Goal: Task Accomplishment & Management: Manage account settings

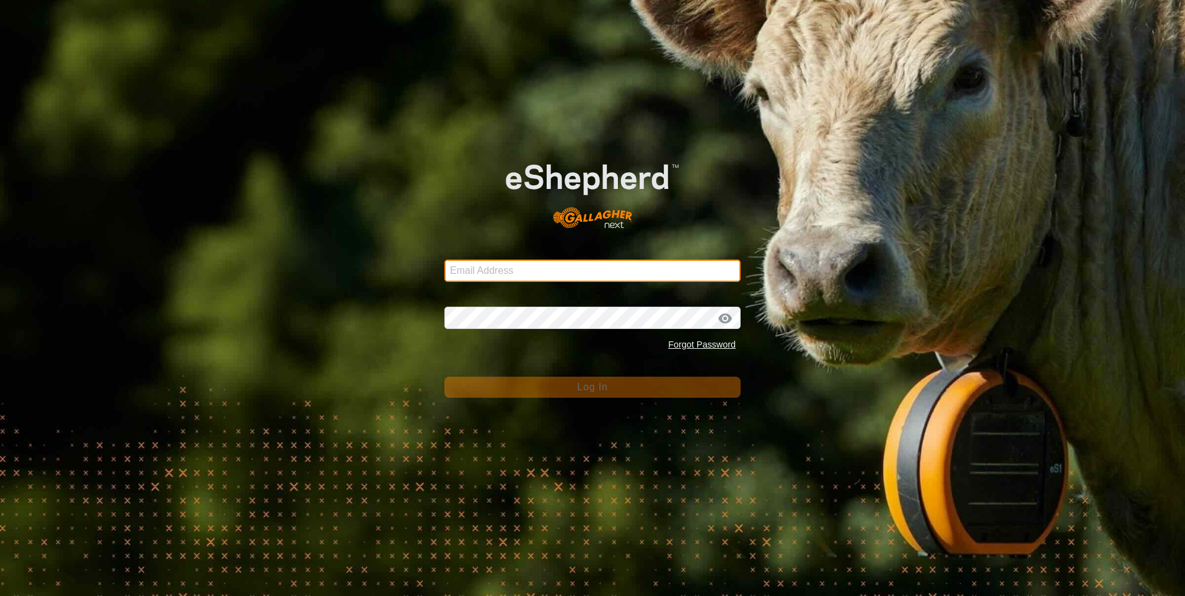
click at [463, 269] on input "Email Address" at bounding box center [592, 271] width 296 height 22
type input "[PERSON_NAME][EMAIL_ADDRESS][PERSON_NAME][DOMAIN_NAME]"
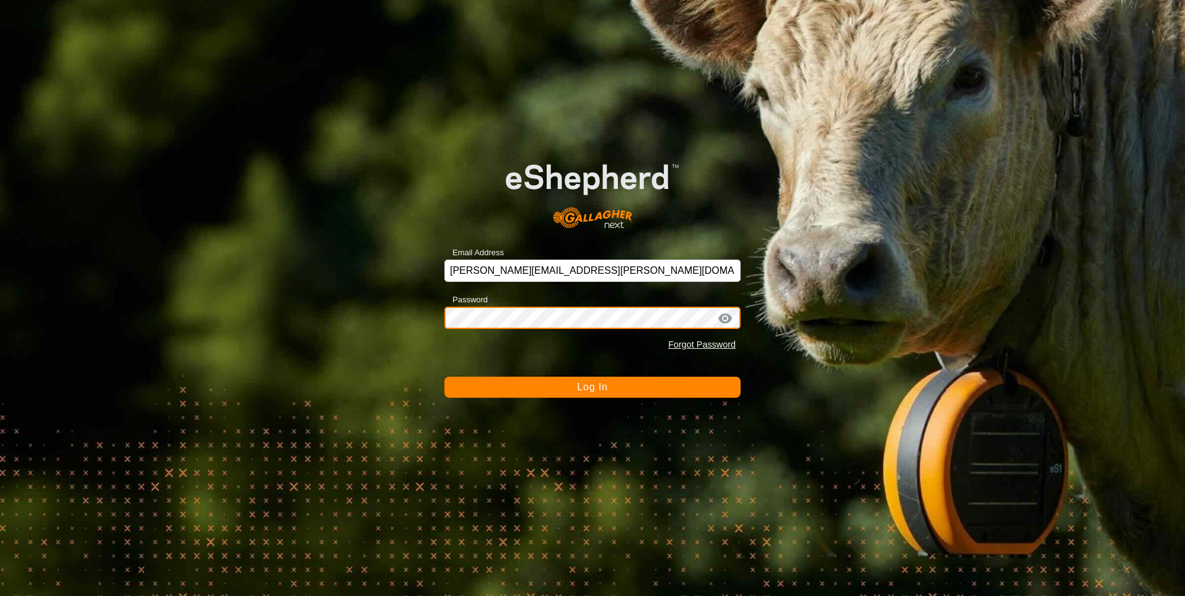
click at [444, 377] on button "Log In" at bounding box center [592, 387] width 296 height 21
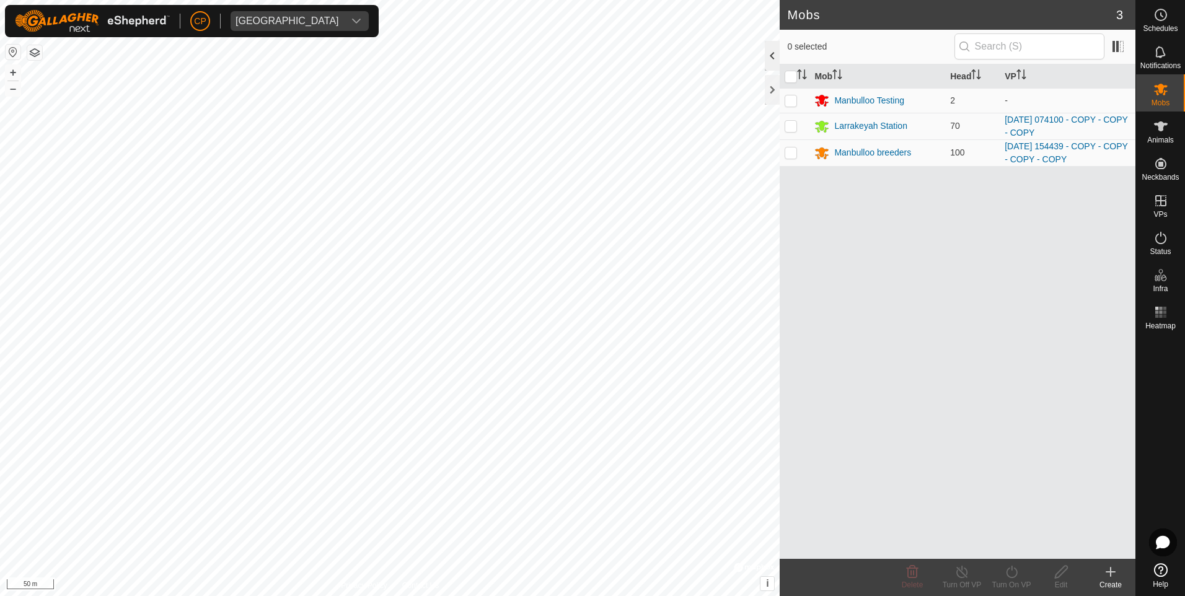
click at [771, 59] on div at bounding box center [772, 56] width 15 height 30
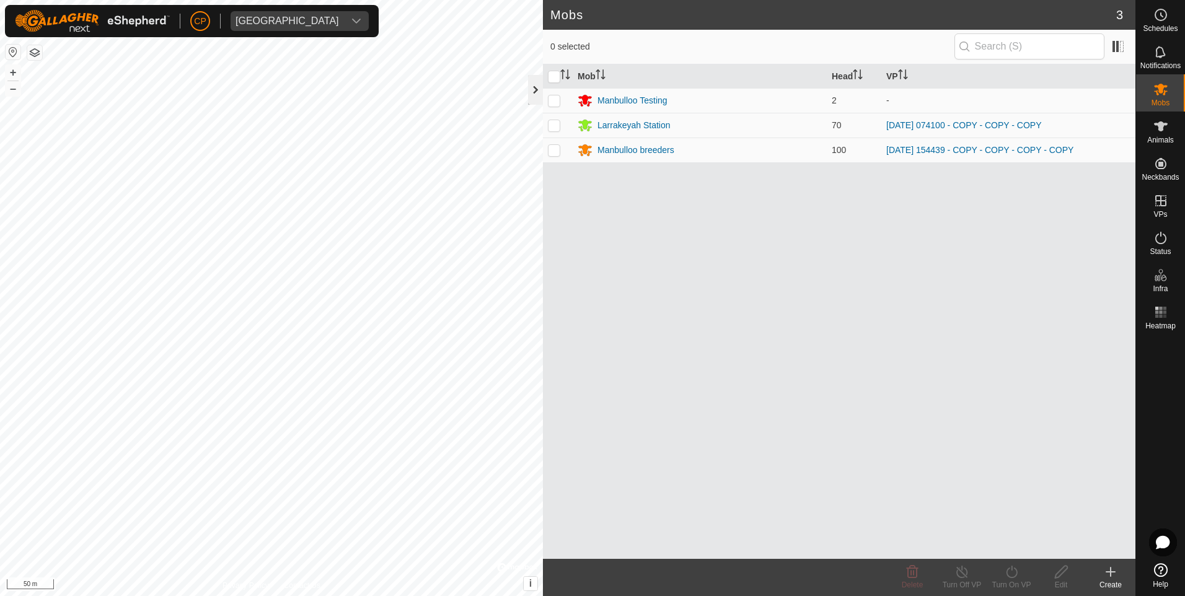
click at [532, 90] on div at bounding box center [535, 90] width 15 height 30
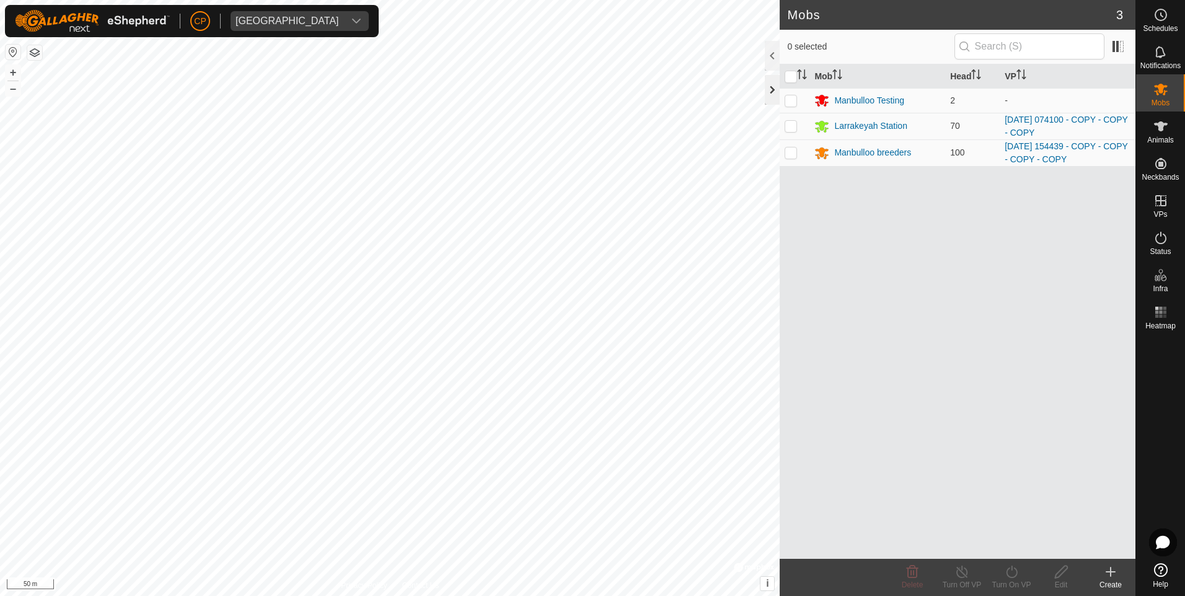
click at [774, 93] on div at bounding box center [772, 90] width 15 height 30
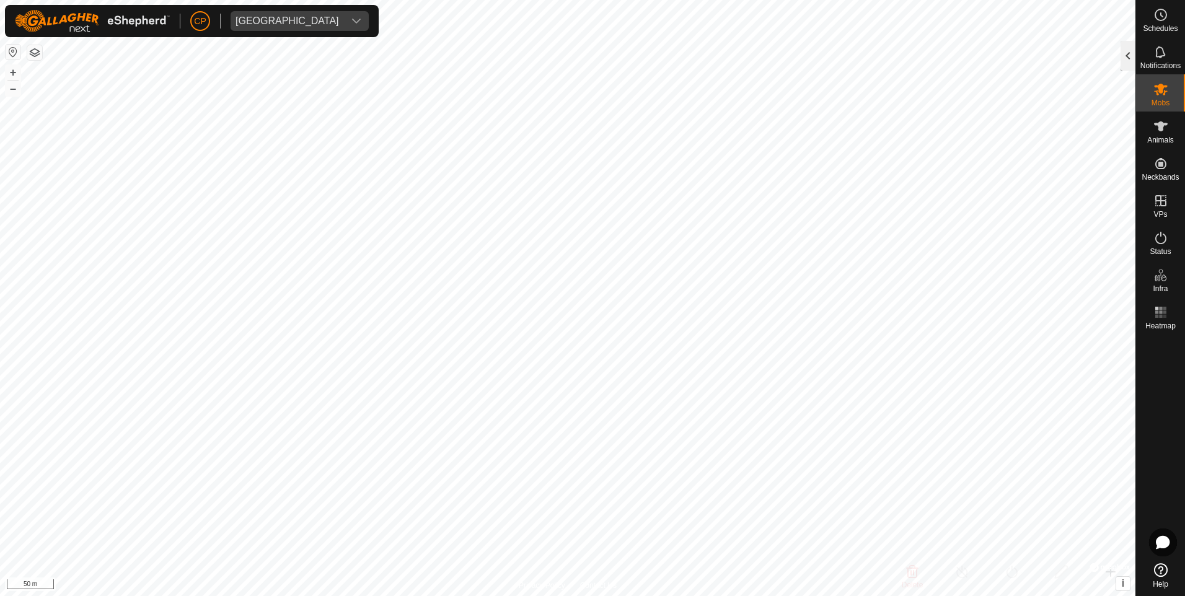
click at [1132, 58] on div at bounding box center [1127, 56] width 15 height 30
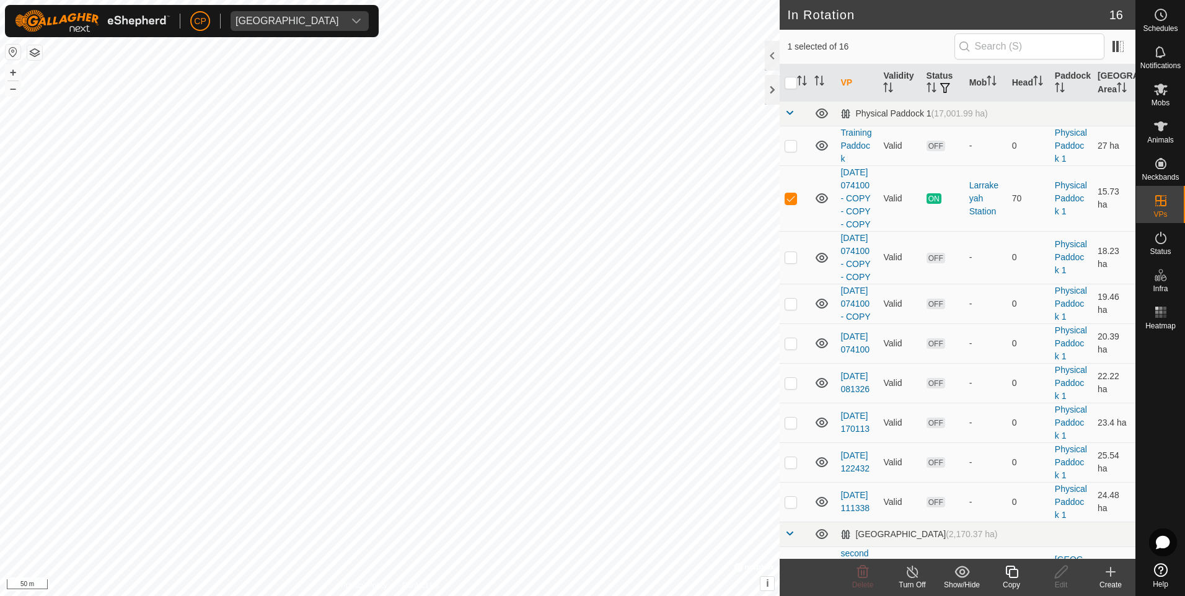
click at [1011, 574] on icon at bounding box center [1011, 571] width 15 height 15
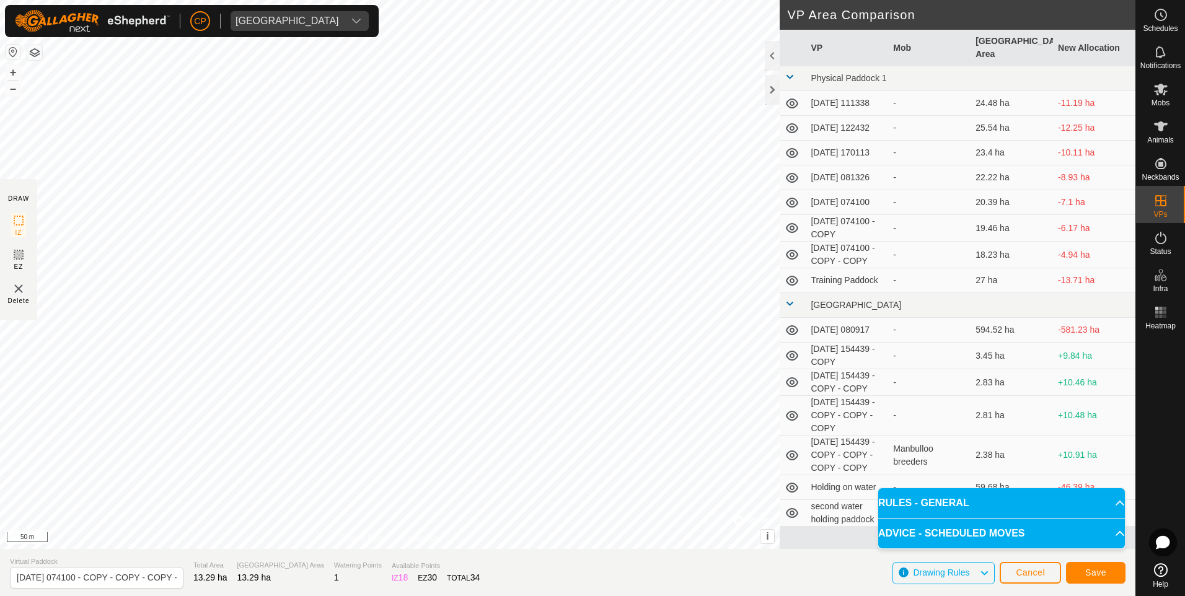
click at [1110, 540] on p-accordion-header "ADVICE - SCHEDULED MOVES" at bounding box center [1001, 534] width 247 height 30
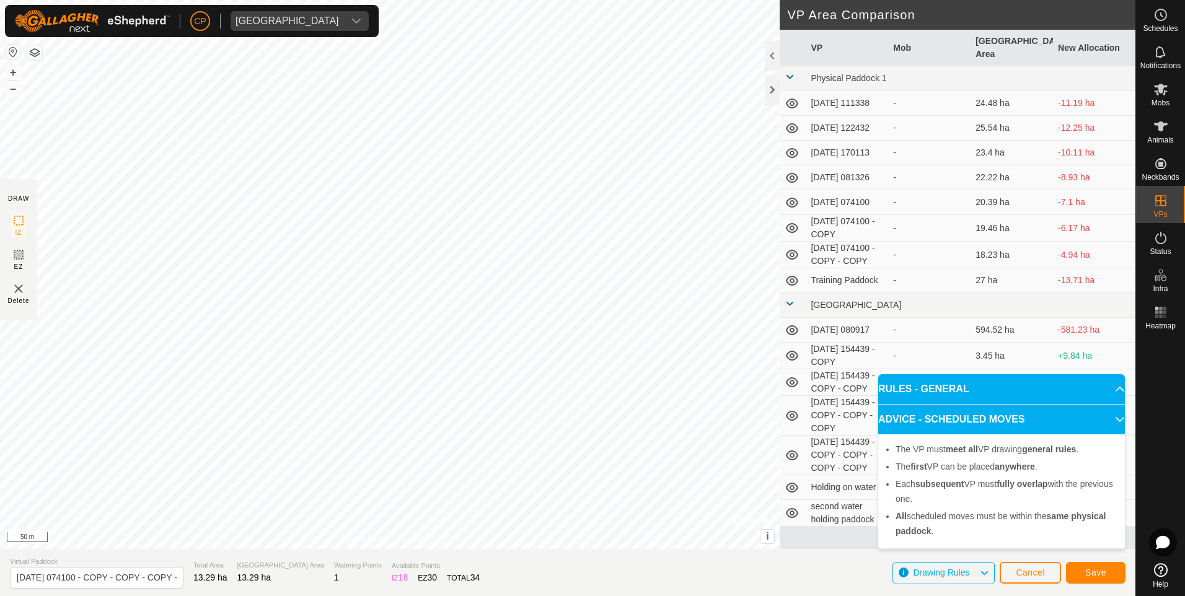
click at [1106, 419] on p-accordion-header "ADVICE - SCHEDULED MOVES" at bounding box center [1001, 420] width 247 height 30
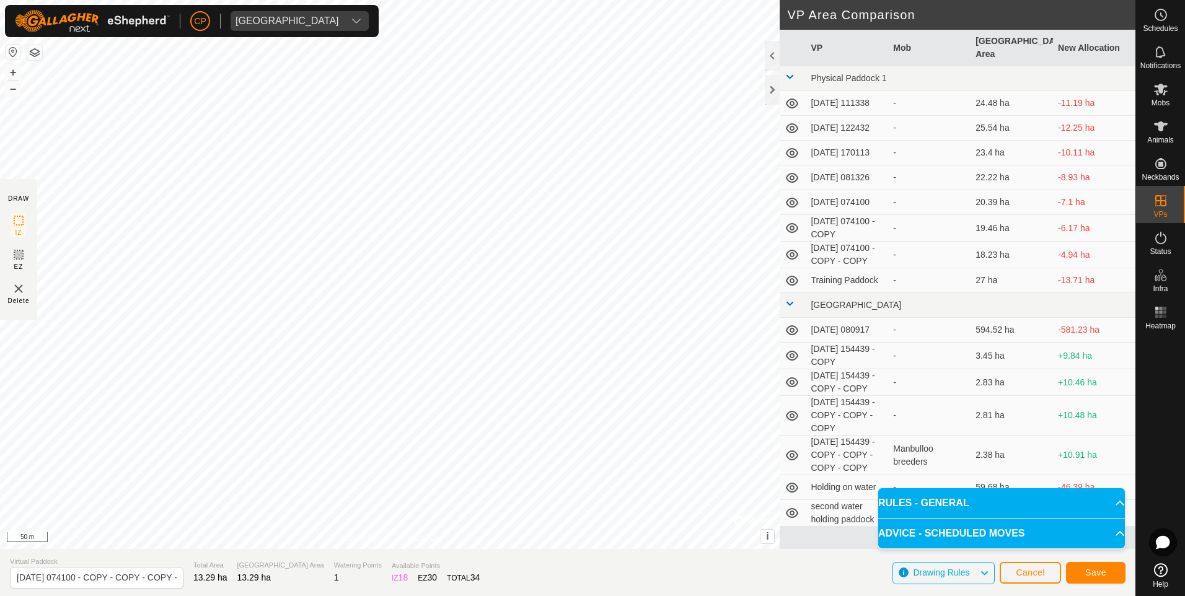
click at [1113, 497] on p-accordion-header "RULES - GENERAL" at bounding box center [1001, 503] width 247 height 30
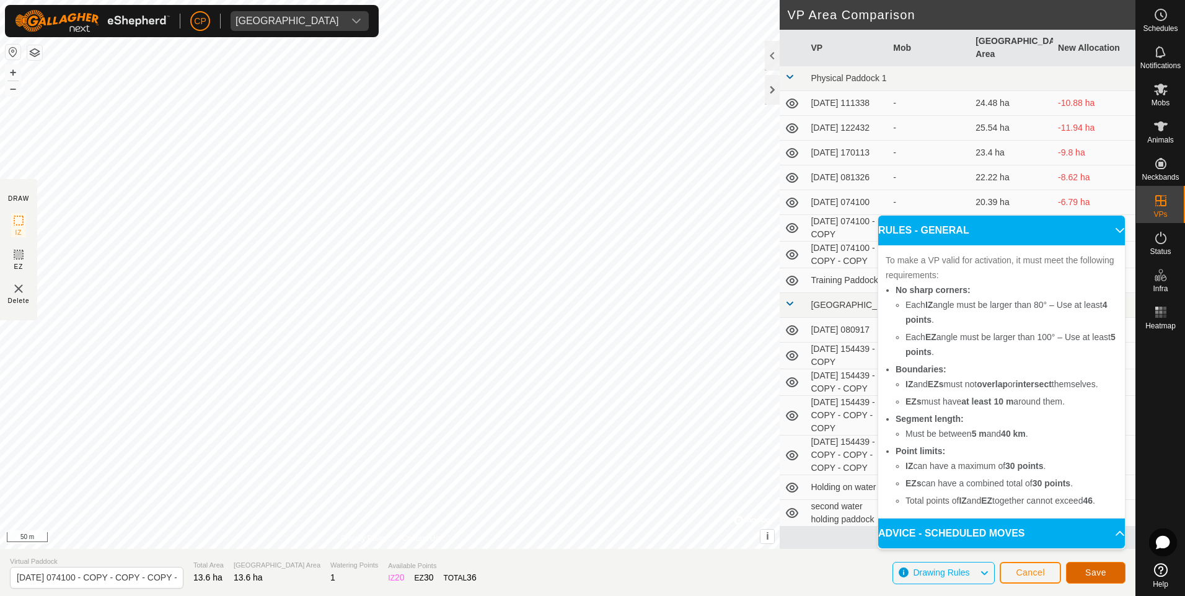
click at [1096, 571] on span "Save" at bounding box center [1095, 573] width 21 height 10
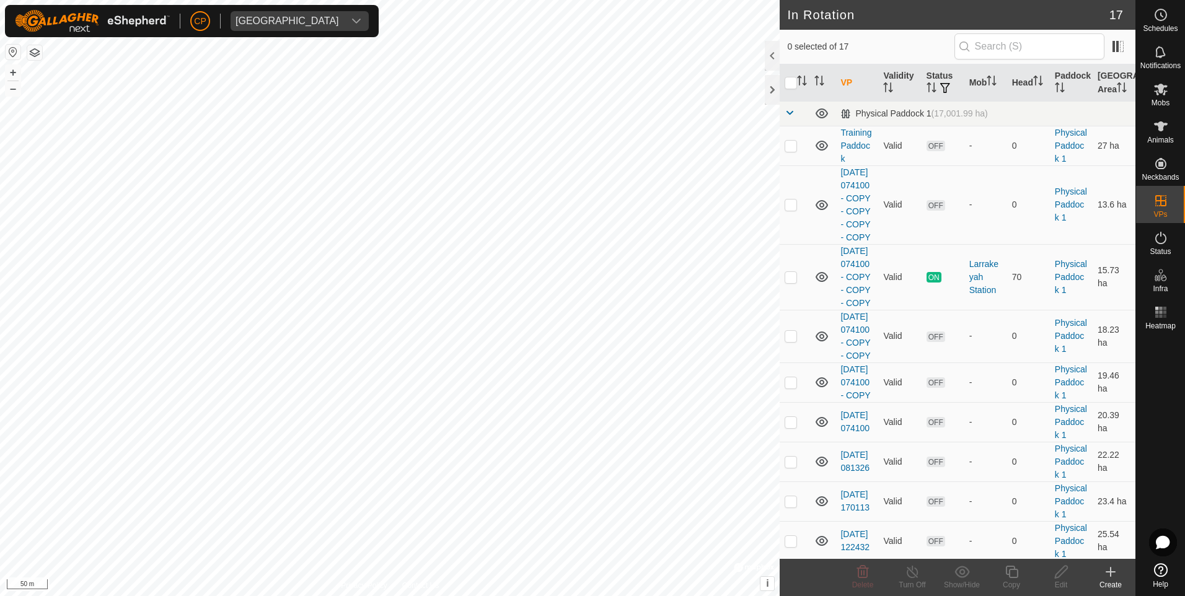
checkbox input "true"
click at [1056, 580] on div "Edit" at bounding box center [1061, 584] width 50 height 11
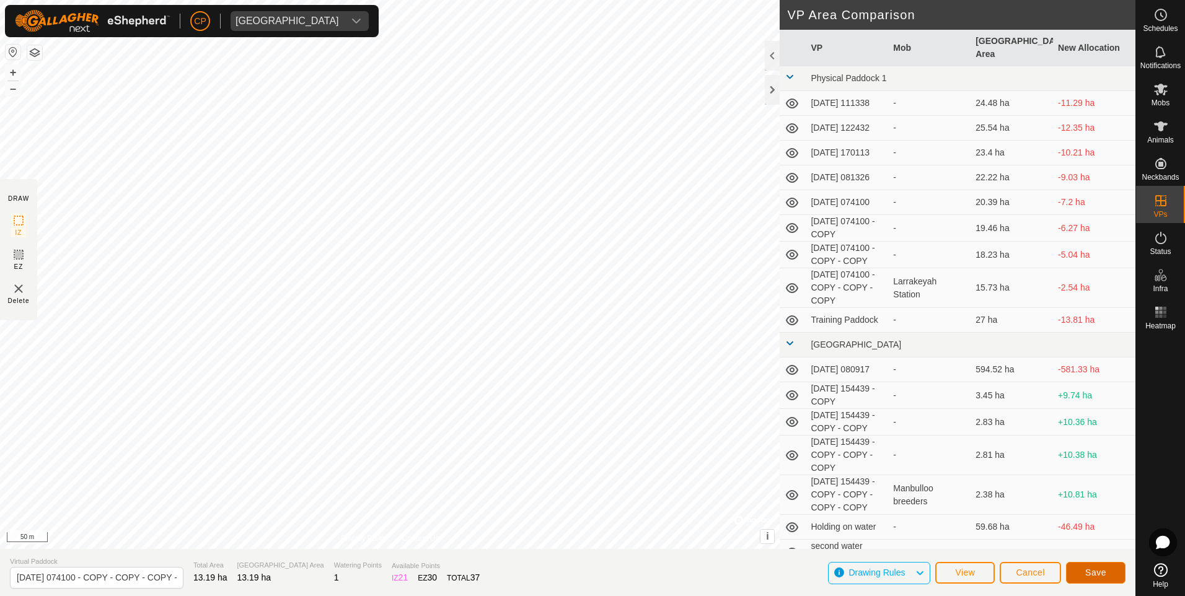
click at [1089, 573] on span "Save" at bounding box center [1095, 573] width 21 height 10
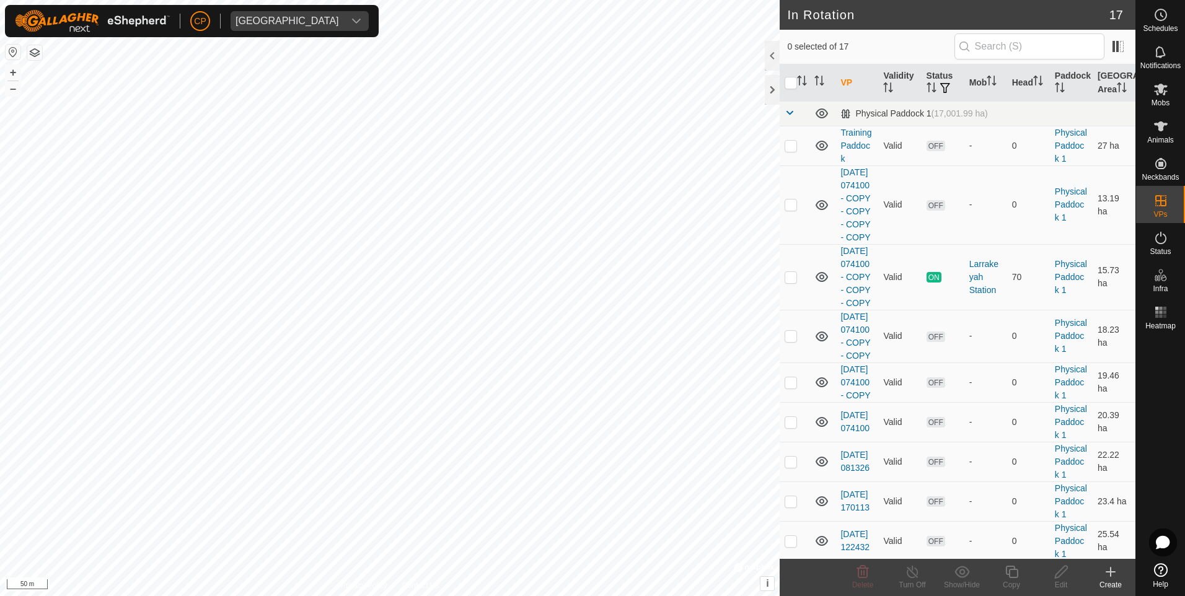
checkbox input "true"
checkbox input "false"
click at [1058, 575] on icon at bounding box center [1060, 571] width 15 height 15
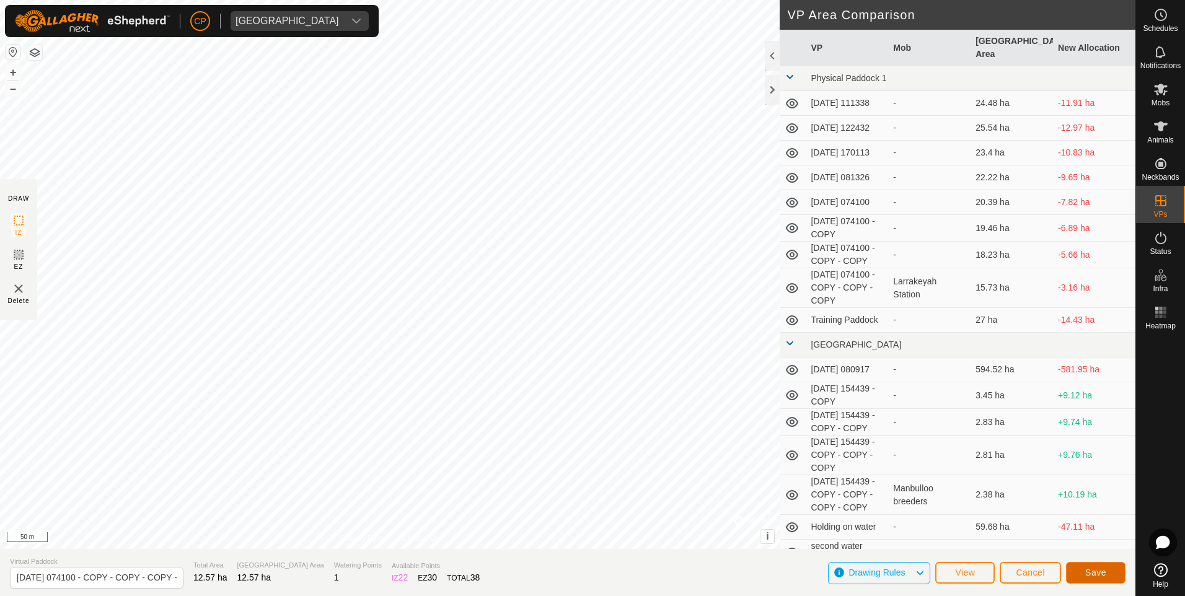
click at [1096, 573] on span "Save" at bounding box center [1095, 573] width 21 height 10
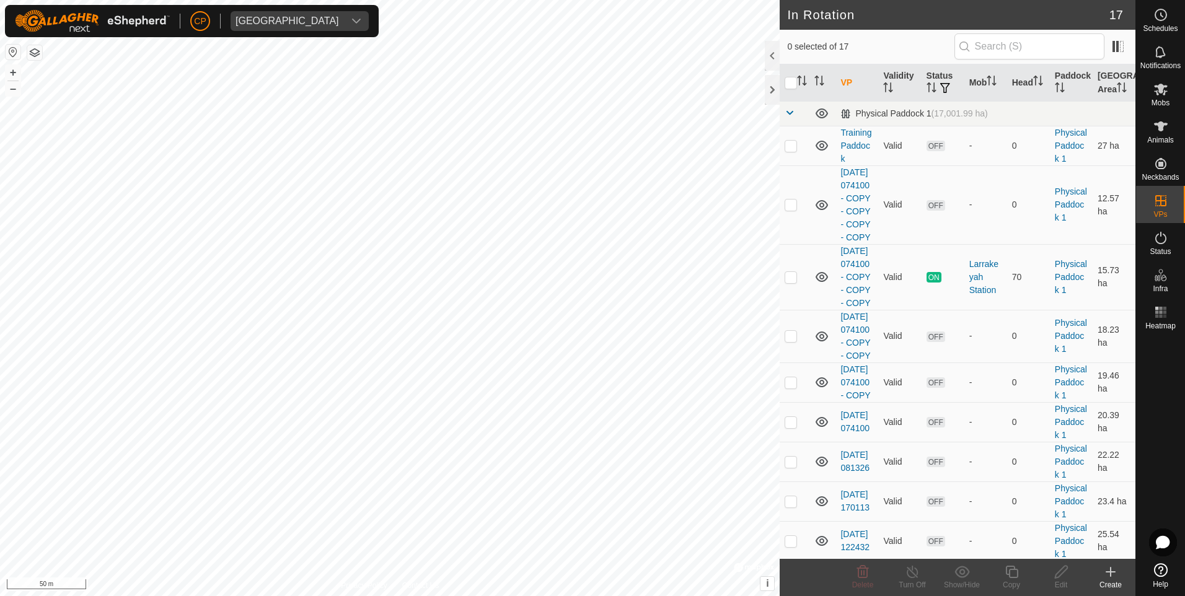
checkbox input "true"
click at [1015, 574] on icon at bounding box center [1011, 571] width 15 height 15
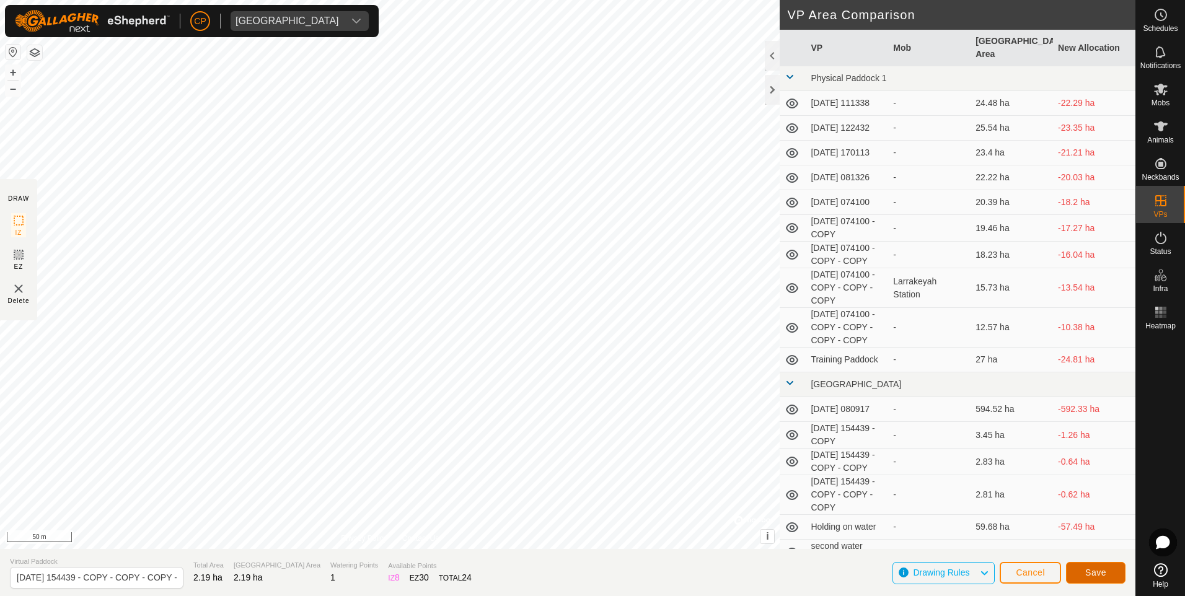
click at [1088, 579] on button "Save" at bounding box center [1095, 573] width 59 height 22
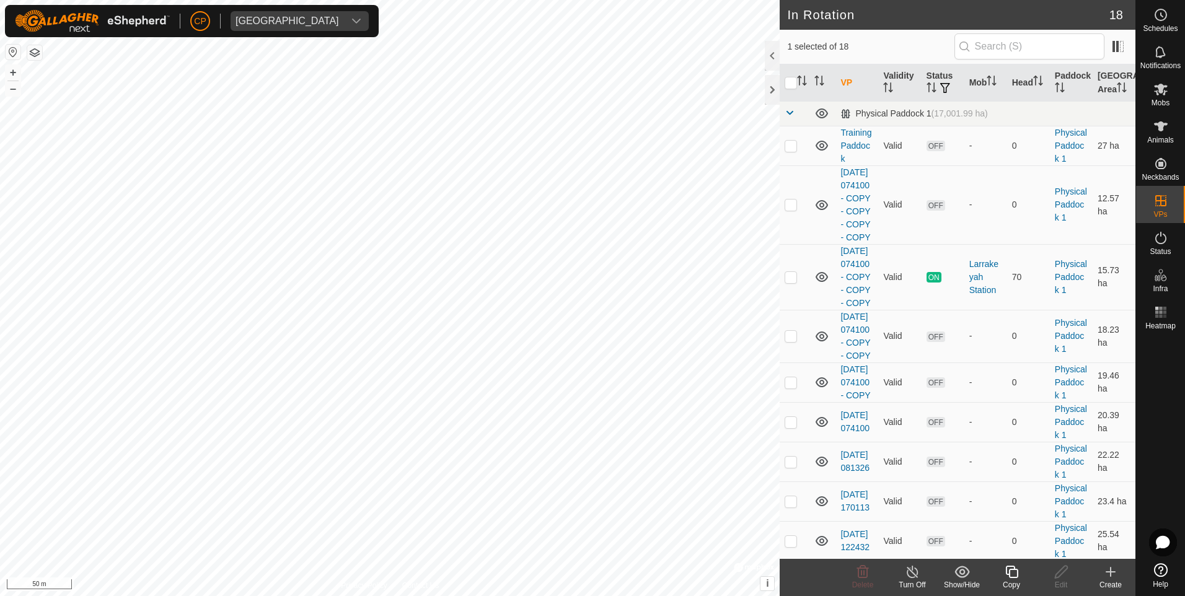
checkbox input "false"
checkbox input "true"
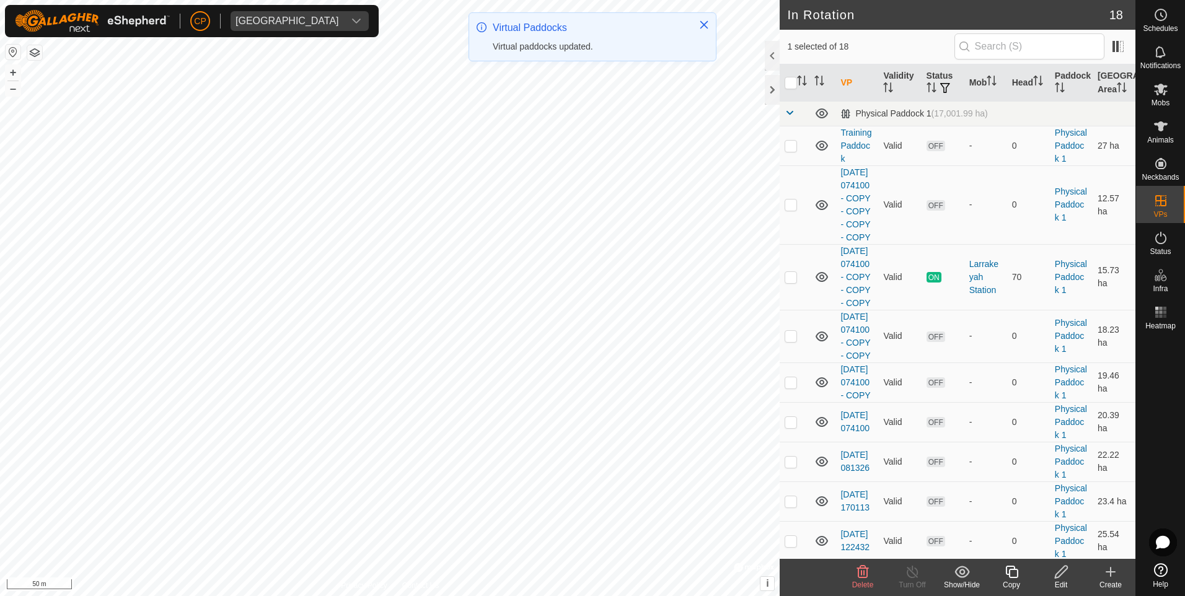
checkbox input "false"
checkbox input "true"
checkbox input "false"
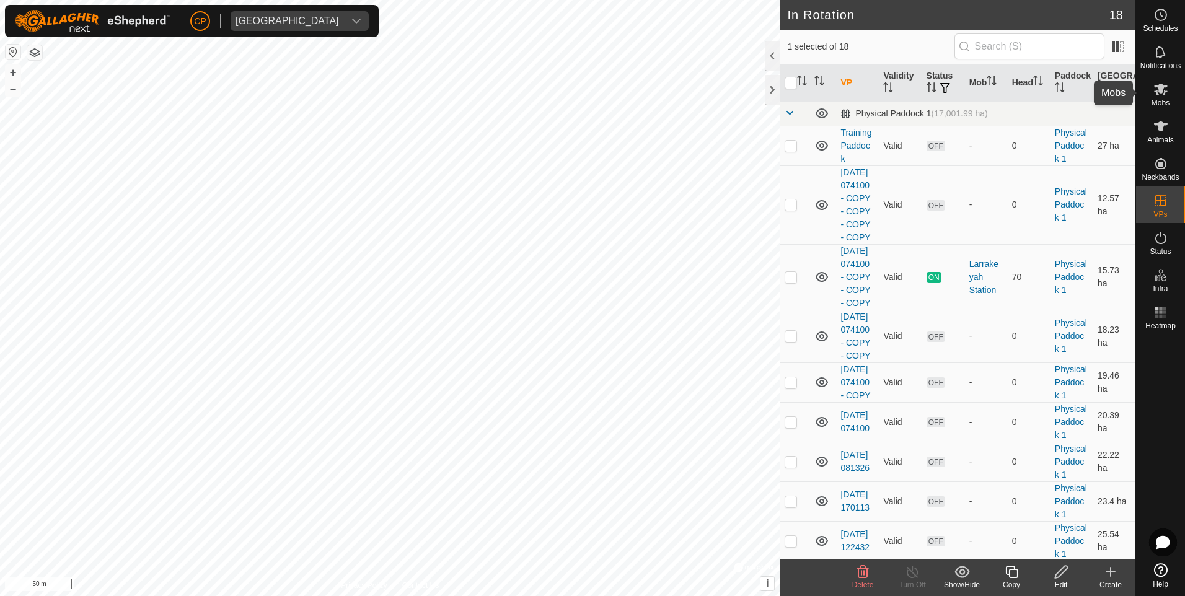
click at [1157, 96] on icon at bounding box center [1160, 89] width 15 height 15
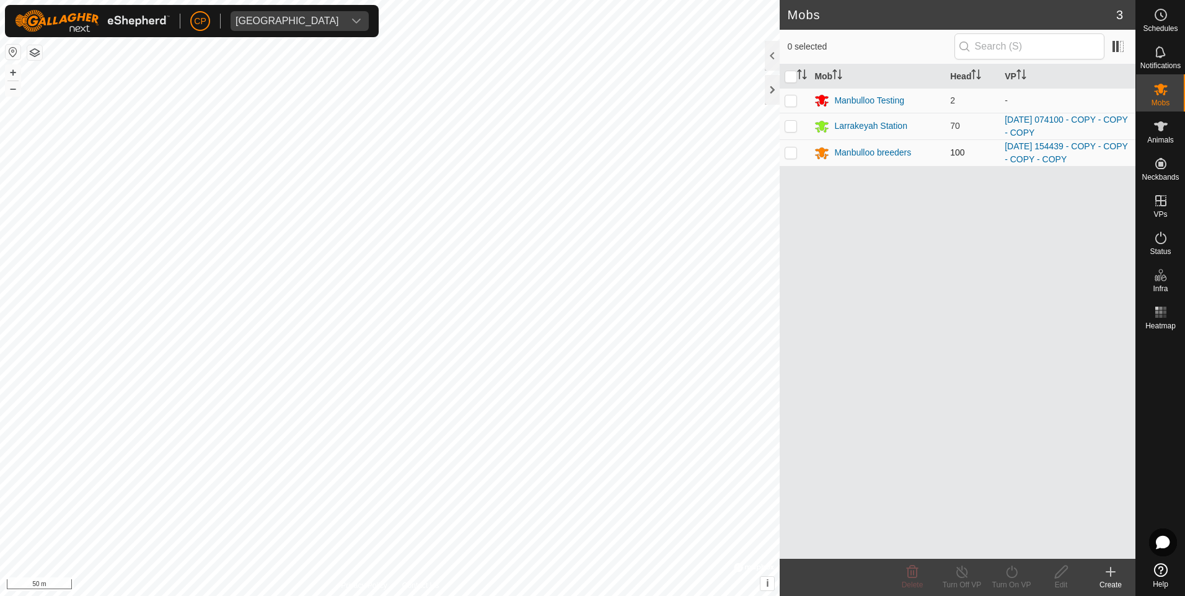
click at [787, 149] on p-checkbox at bounding box center [790, 152] width 12 height 10
checkbox input "true"
click at [1008, 578] on icon at bounding box center [1011, 571] width 15 height 15
click at [1008, 549] on link "Now" at bounding box center [1048, 544] width 123 height 25
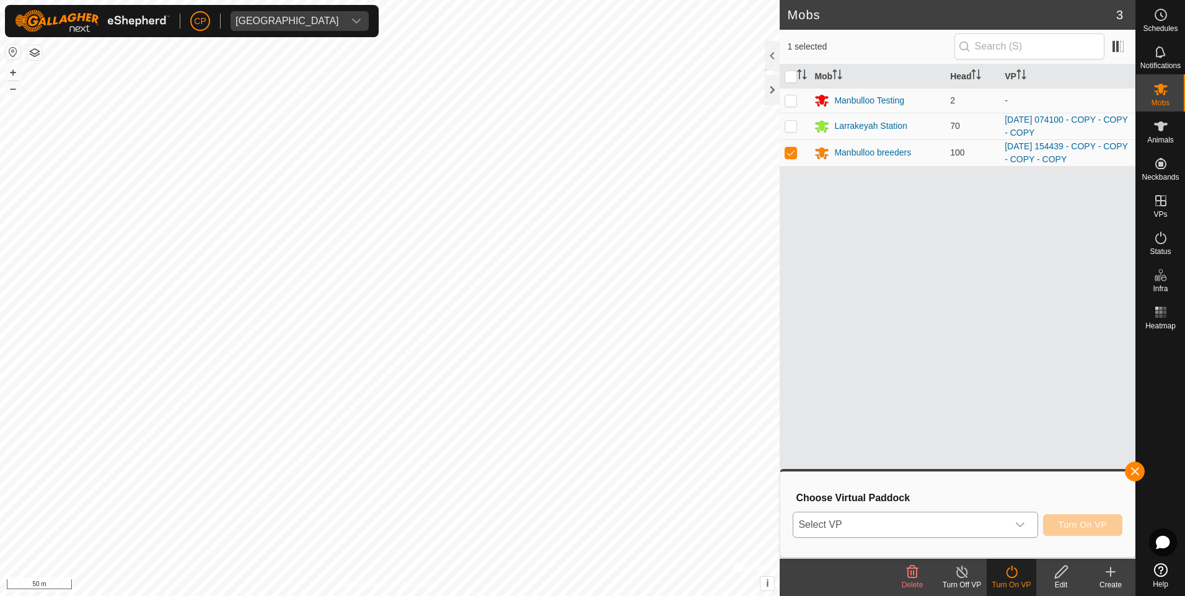
click at [1012, 517] on div "dropdown trigger" at bounding box center [1020, 524] width 25 height 25
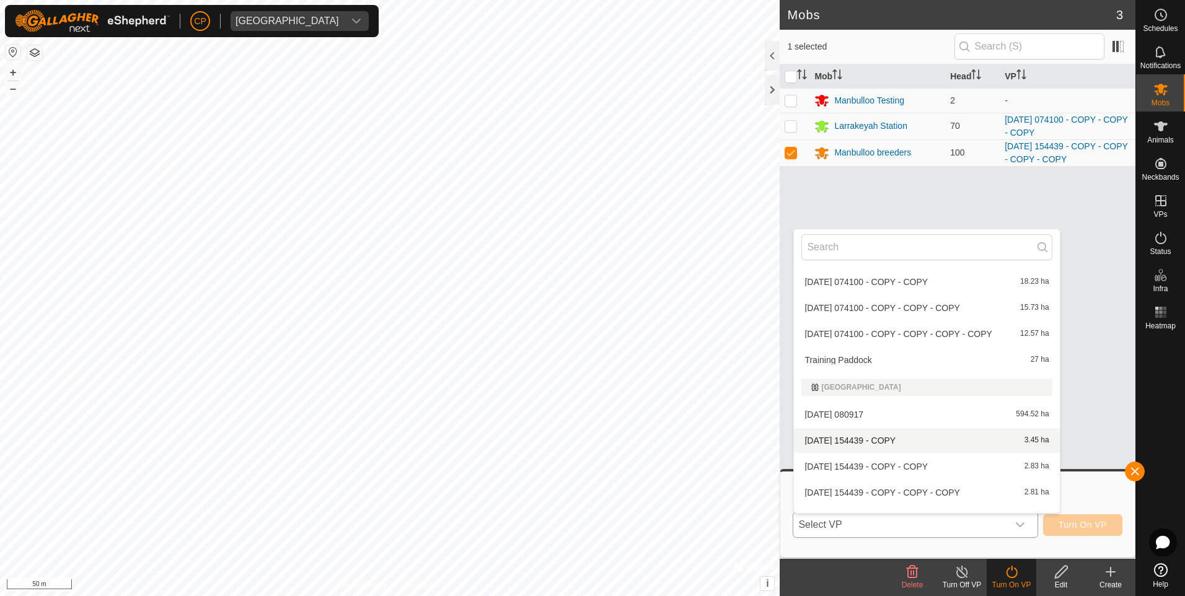
scroll to position [186, 0]
click at [895, 331] on li "[DATE] 074100 - COPY - COPY - COPY - COPY 12.57 ha" at bounding box center [926, 328] width 265 height 25
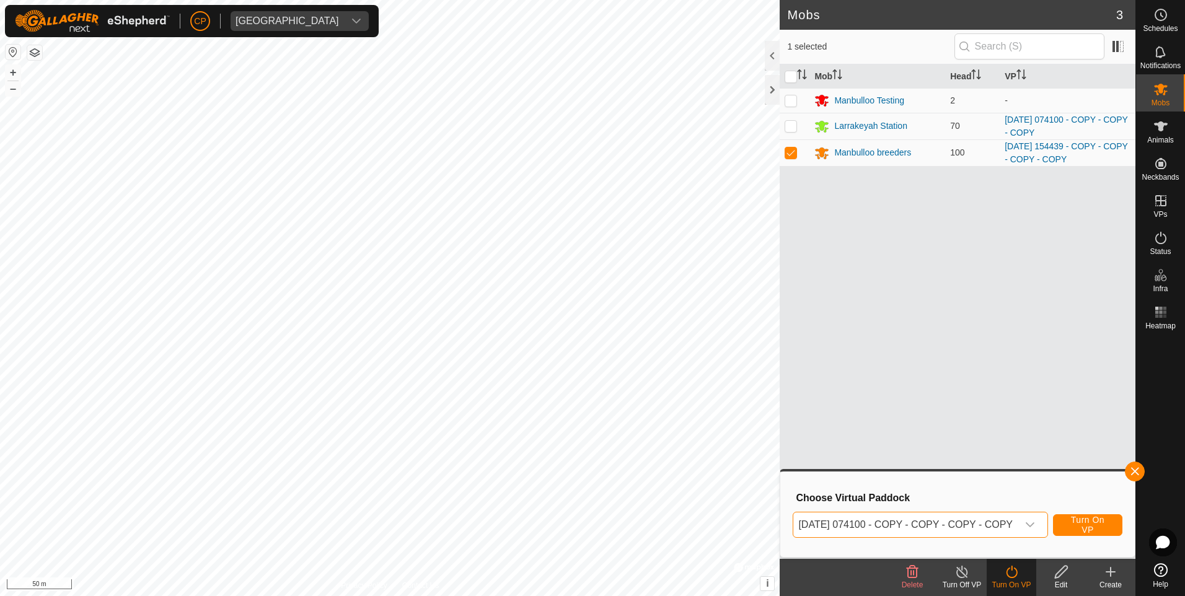
click at [951, 519] on span "[DATE] 074100 - COPY - COPY - COPY - COPY" at bounding box center [905, 524] width 224 height 25
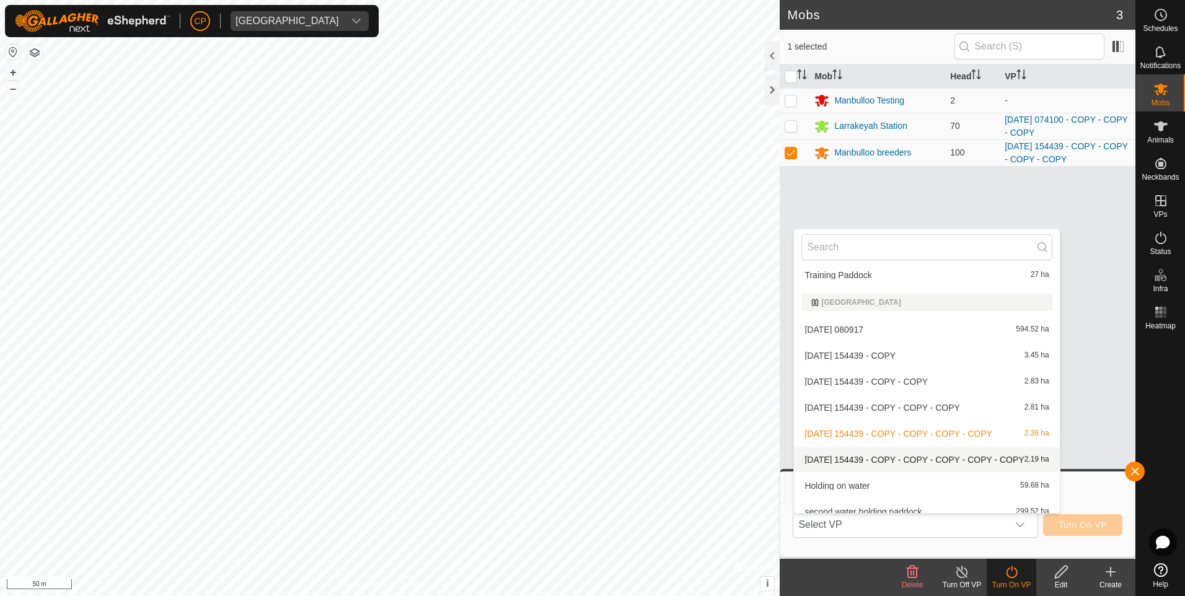
scroll to position [276, 0]
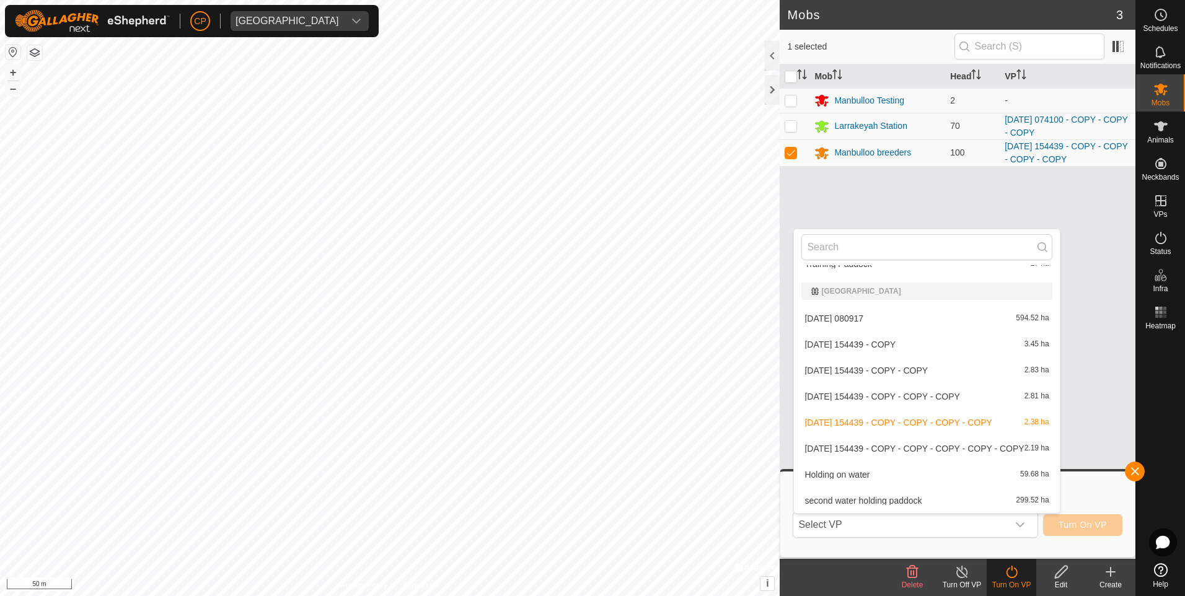
click at [883, 444] on li "[DATE] 154439 - COPY - COPY - COPY - COPY - COPY 2.19 ha" at bounding box center [926, 448] width 265 height 25
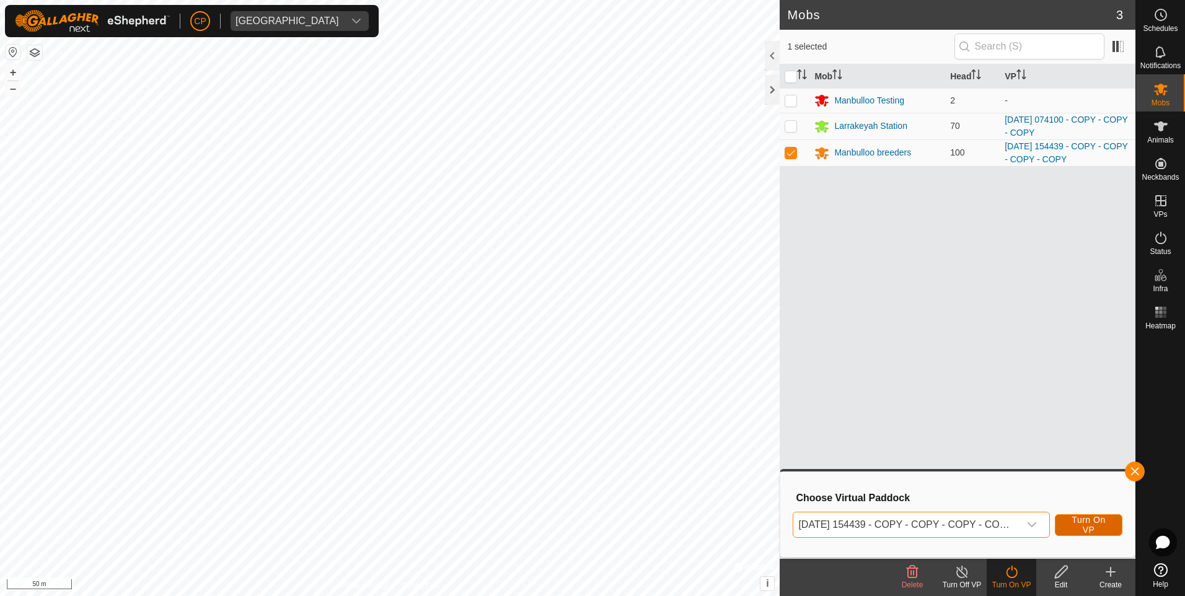
click at [1095, 525] on span "Turn On VP" at bounding box center [1088, 525] width 37 height 20
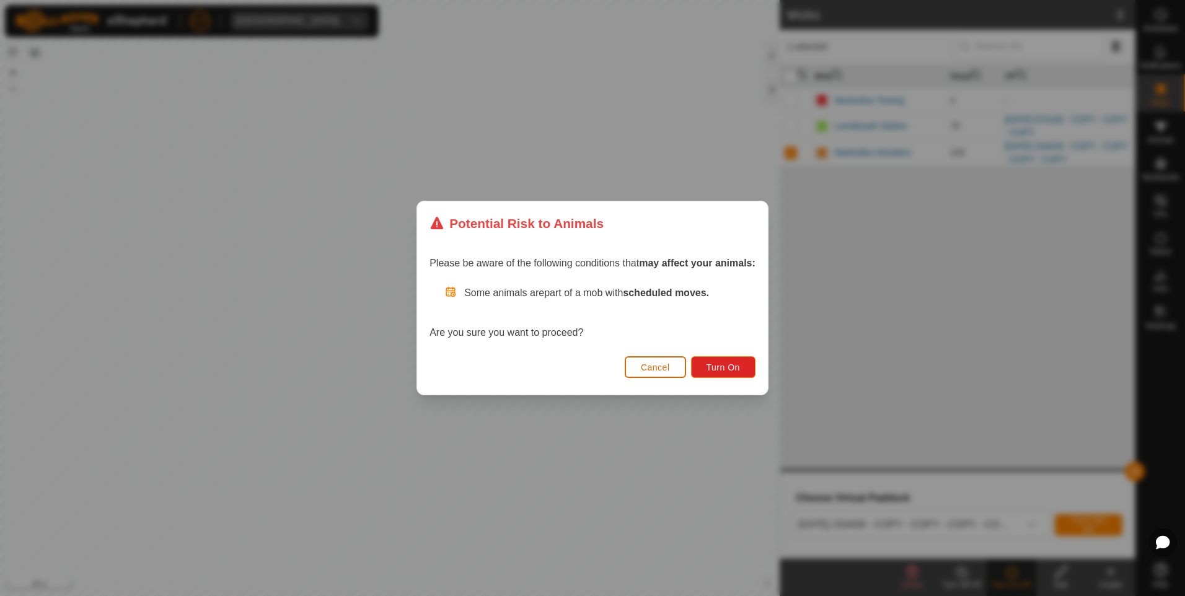
click at [653, 370] on span "Cancel" at bounding box center [655, 367] width 29 height 10
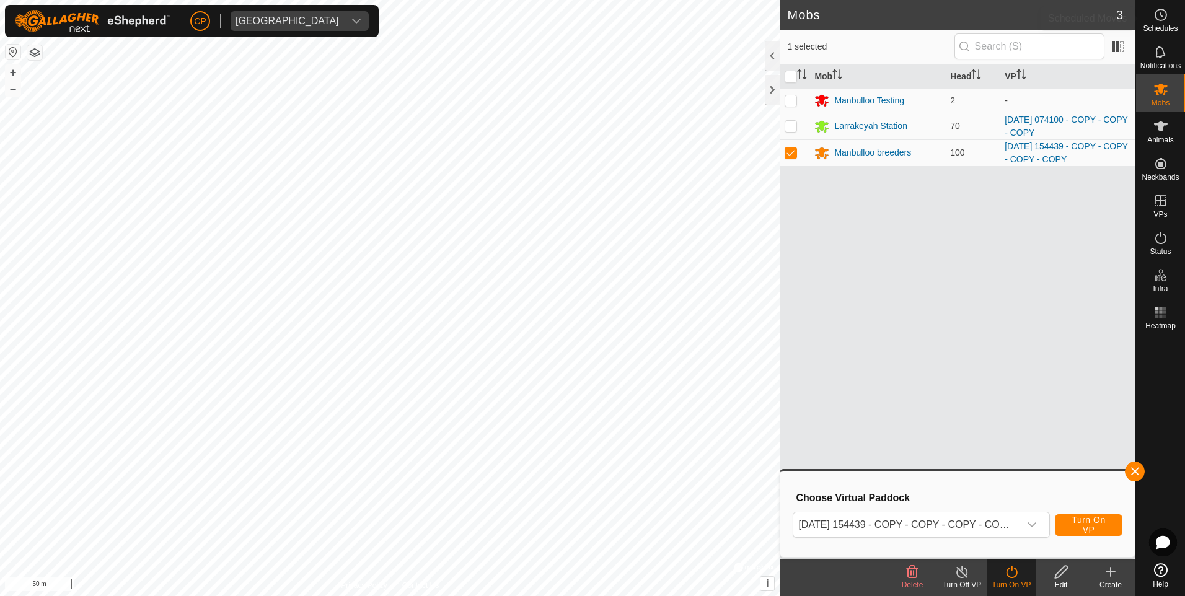
click at [1169, 19] on es-schedule-vp-svg-icon at bounding box center [1160, 15] width 22 height 20
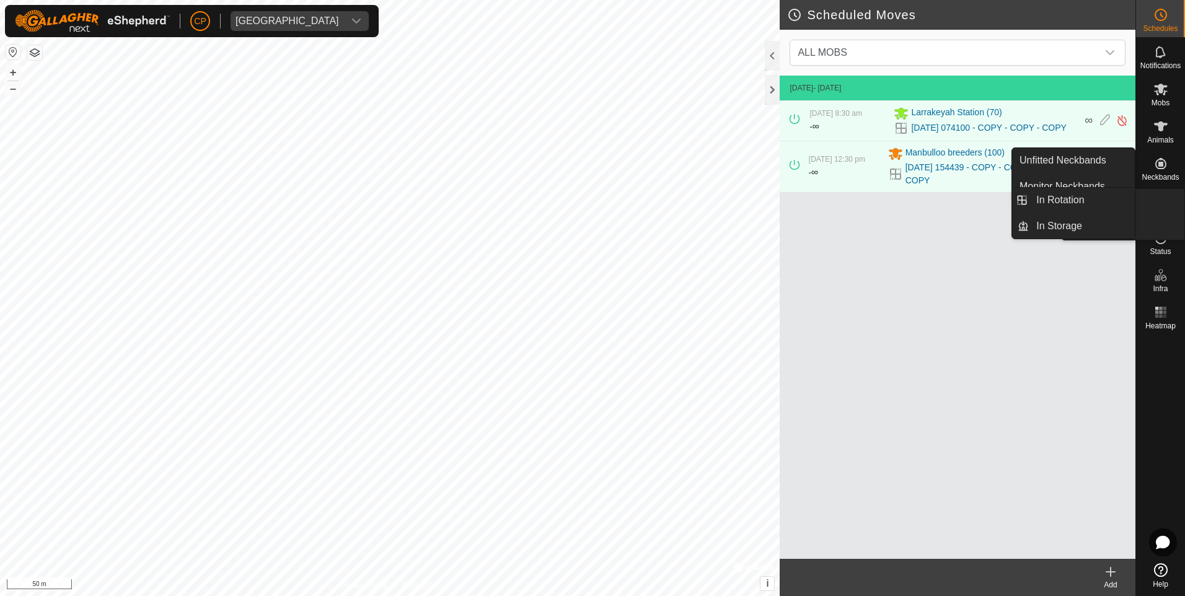
click at [1168, 199] on es-virtualpaddocks-svg-icon at bounding box center [1160, 201] width 22 height 20
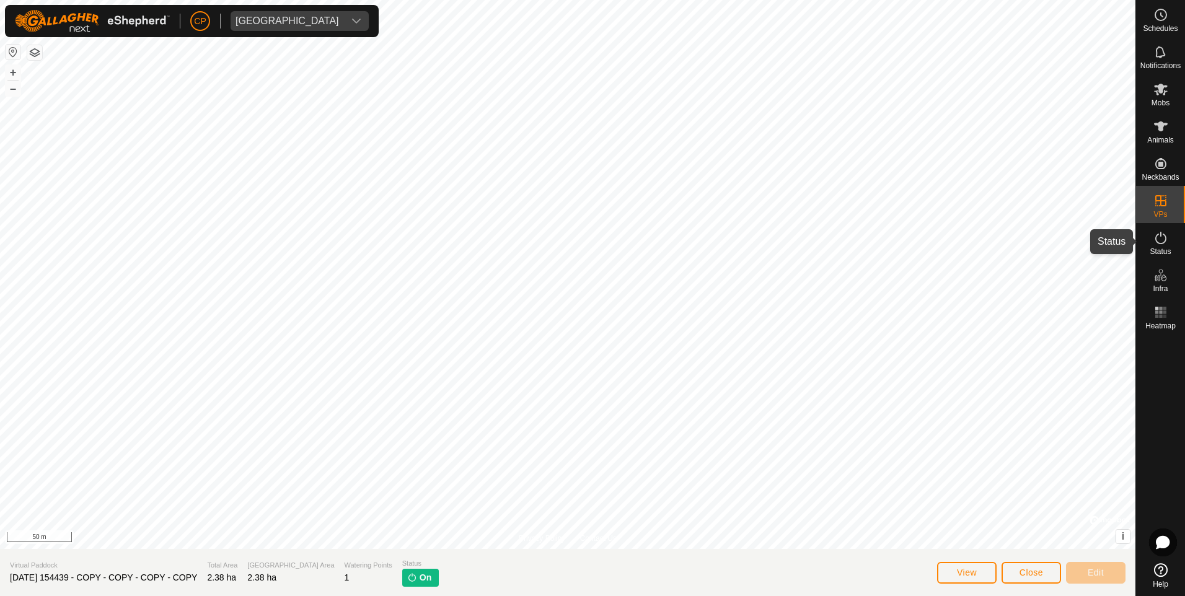
click at [1165, 240] on icon at bounding box center [1160, 238] width 11 height 12
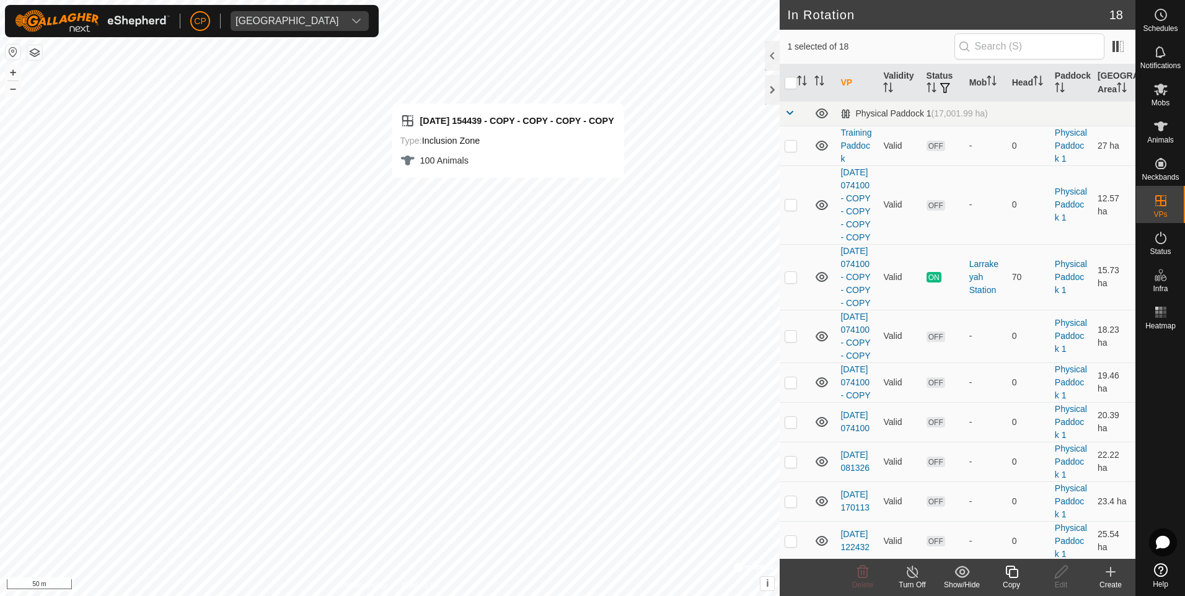
checkbox input "false"
checkbox input "true"
checkbox input "false"
click at [1062, 578] on icon at bounding box center [1060, 571] width 15 height 15
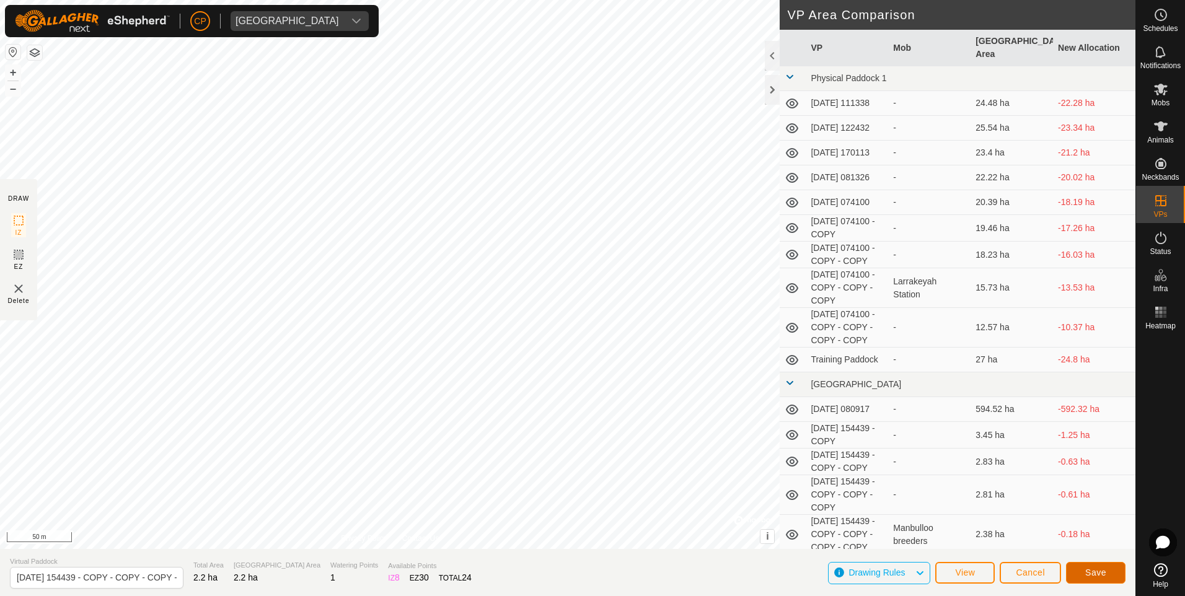
click at [1110, 579] on button "Save" at bounding box center [1095, 573] width 59 height 22
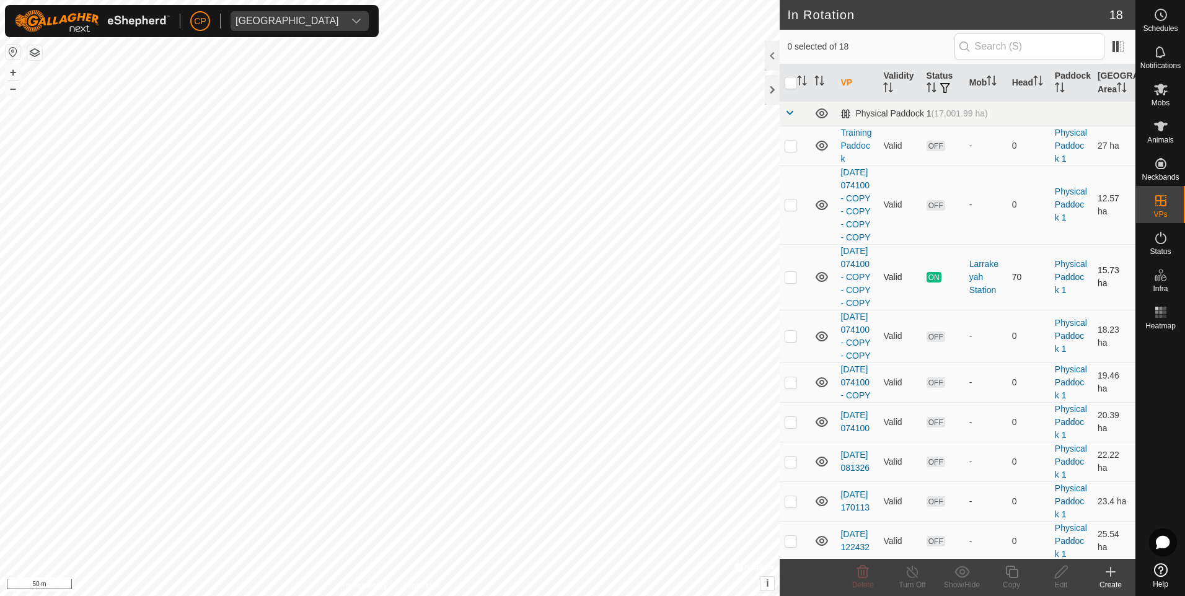
checkbox input "true"
checkbox input "false"
click at [1159, 93] on icon at bounding box center [1160, 89] width 15 height 15
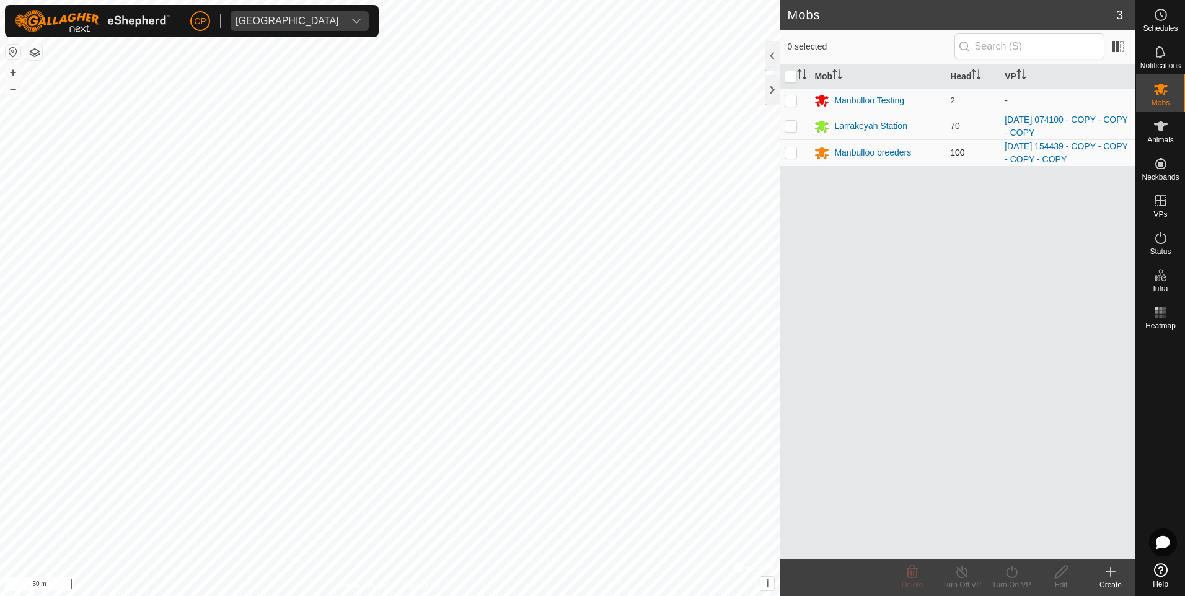
click at [794, 151] on p-checkbox at bounding box center [790, 152] width 12 height 10
checkbox input "true"
click at [1012, 591] on div "Turn On VP" at bounding box center [1011, 577] width 50 height 37
drag, startPoint x: 1012, startPoint y: 591, endPoint x: 1003, endPoint y: 546, distance: 46.2
click at [1003, 546] on link "Now" at bounding box center [1048, 544] width 123 height 25
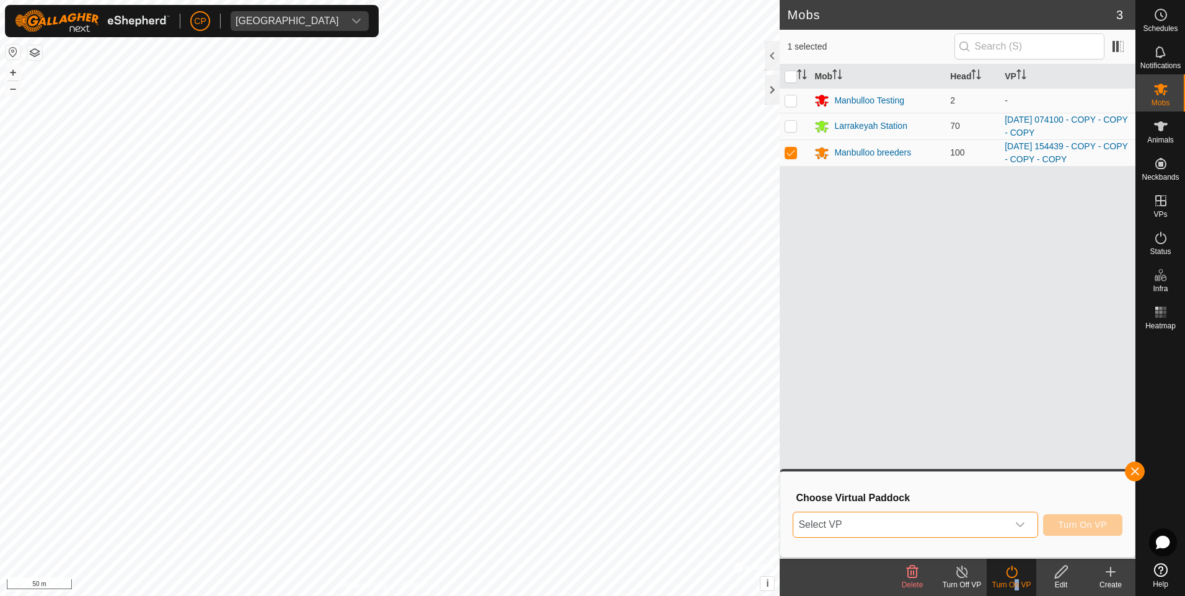
click at [964, 516] on span "Select VP" at bounding box center [900, 524] width 214 height 25
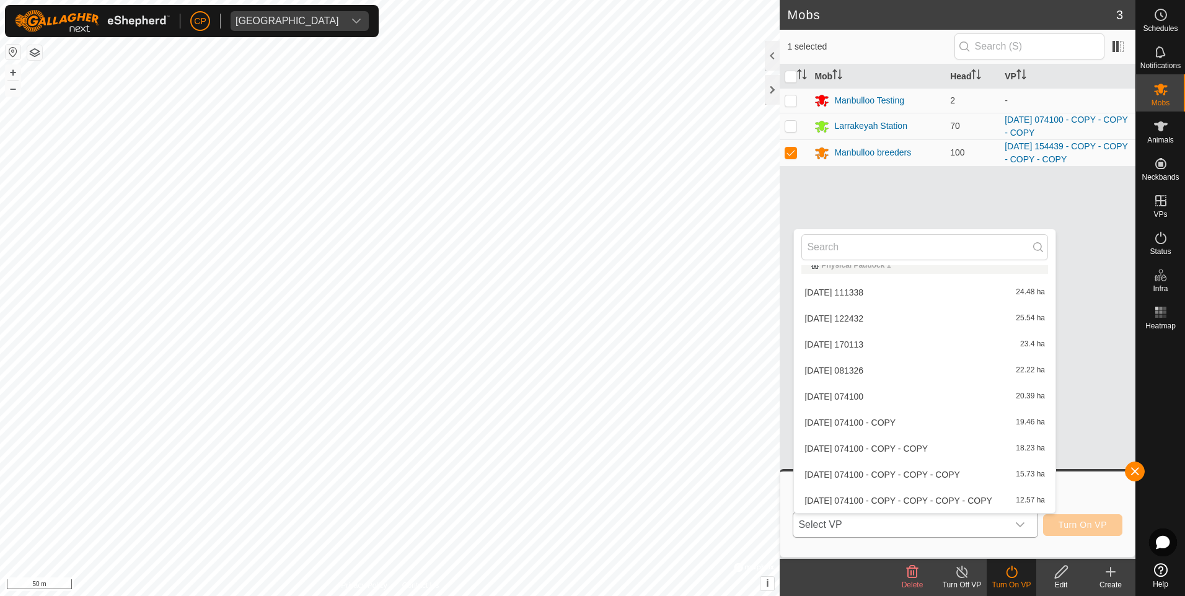
scroll to position [276, 0]
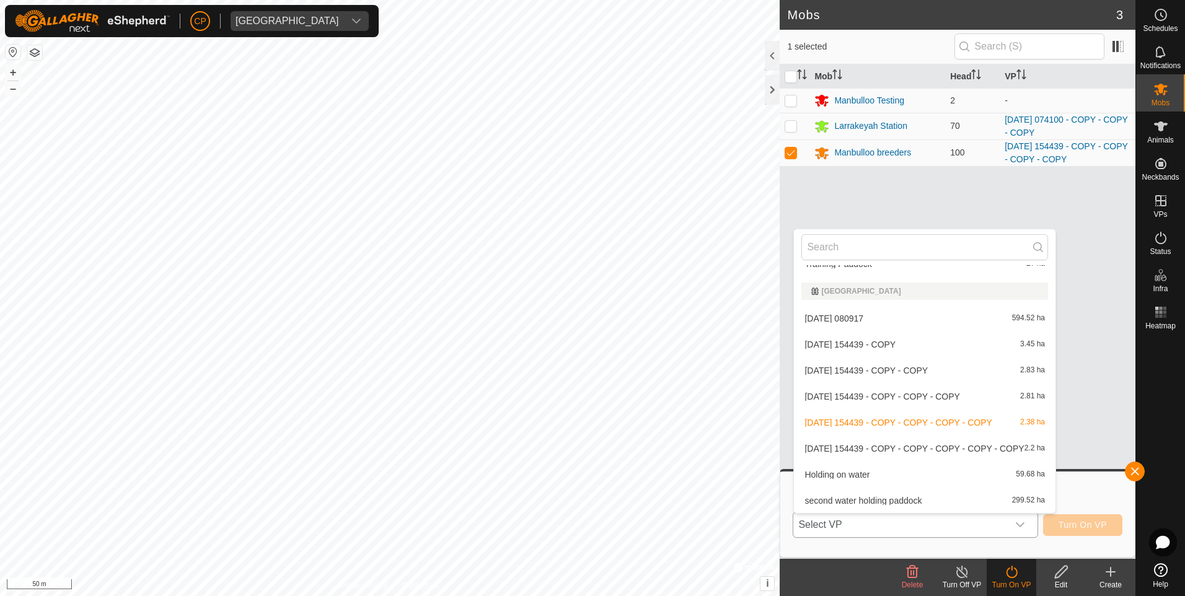
click at [955, 445] on li "[DATE] 154439 - COPY - COPY - COPY - COPY - COPY 2.2 ha" at bounding box center [924, 448] width 261 height 25
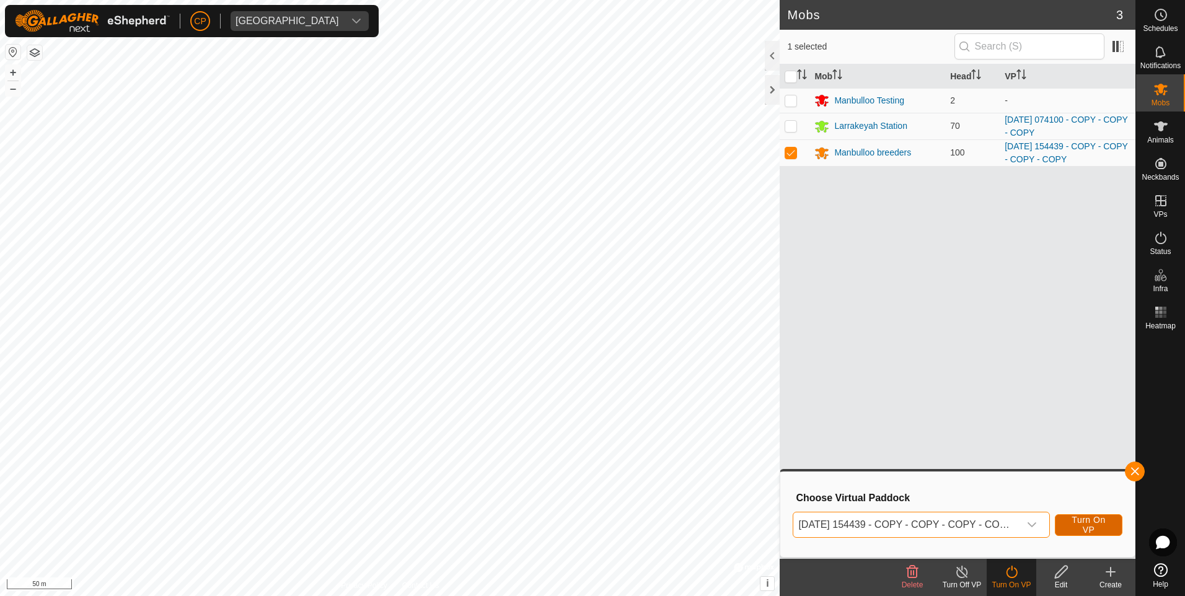
click at [1087, 522] on span "Turn On VP" at bounding box center [1088, 525] width 37 height 20
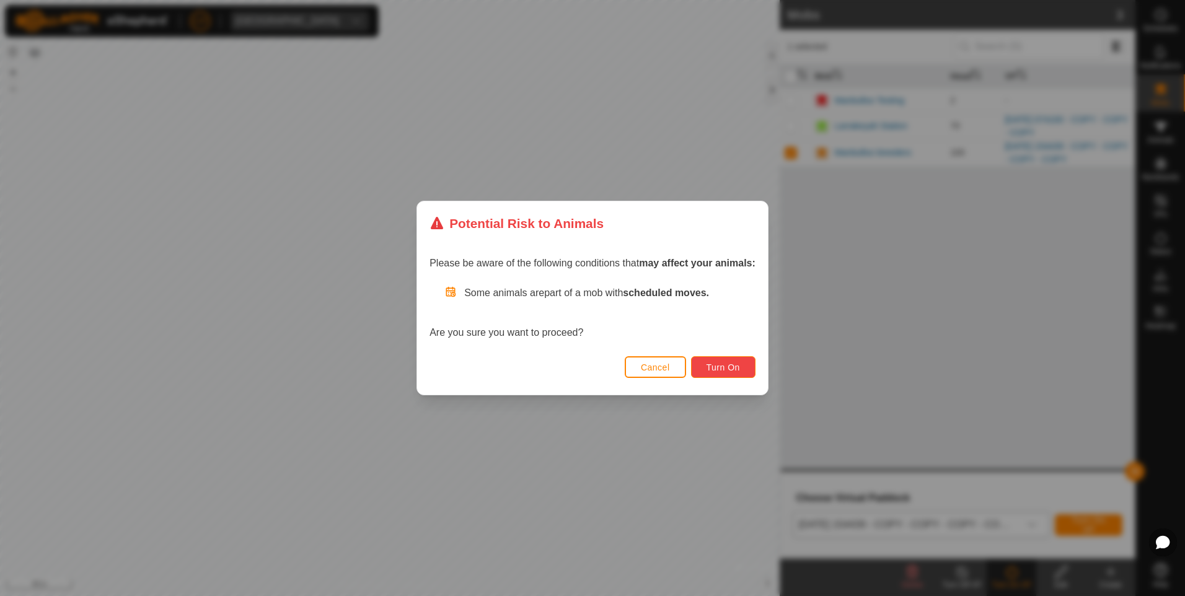
click at [722, 374] on button "Turn On" at bounding box center [723, 367] width 64 height 22
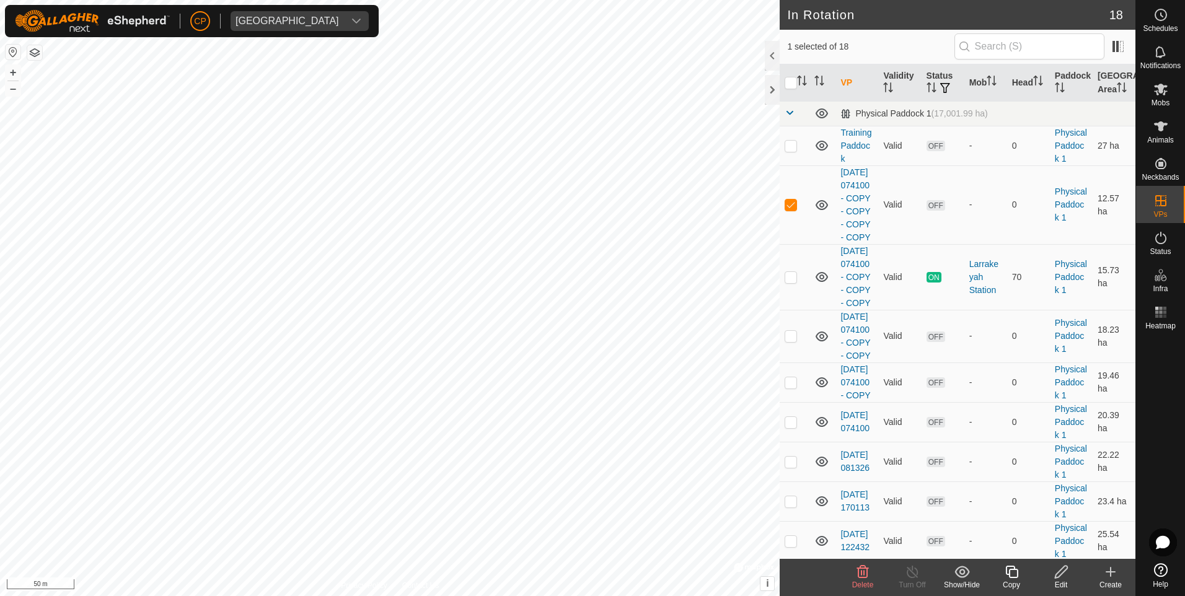
click at [1052, 575] on edit-svg-icon at bounding box center [1061, 571] width 50 height 15
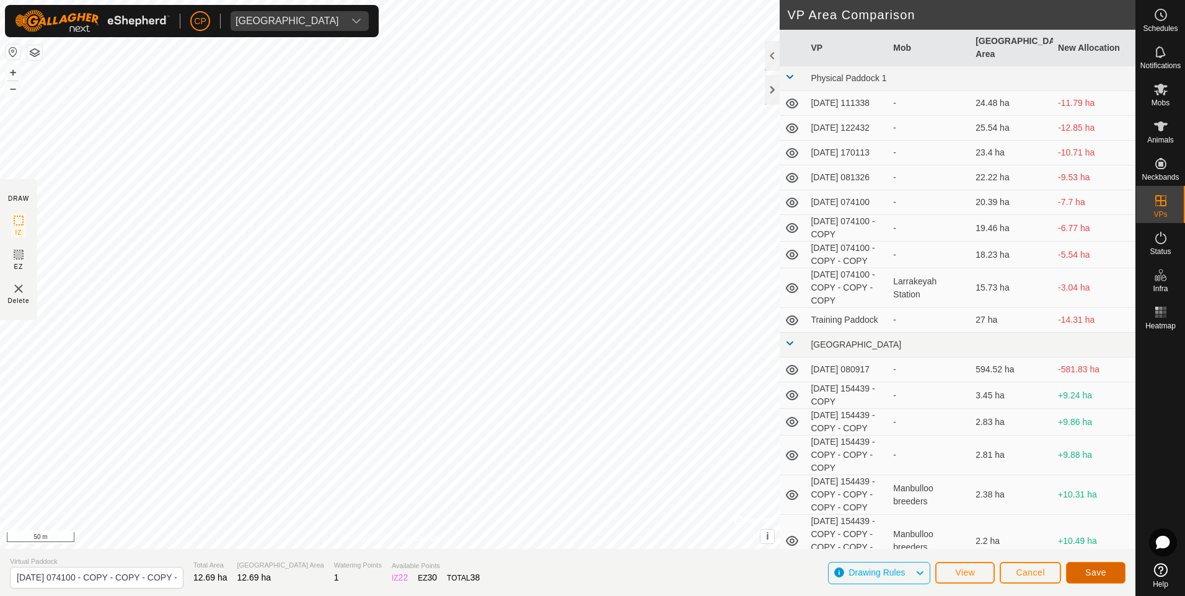
click at [1115, 573] on button "Save" at bounding box center [1095, 573] width 59 height 22
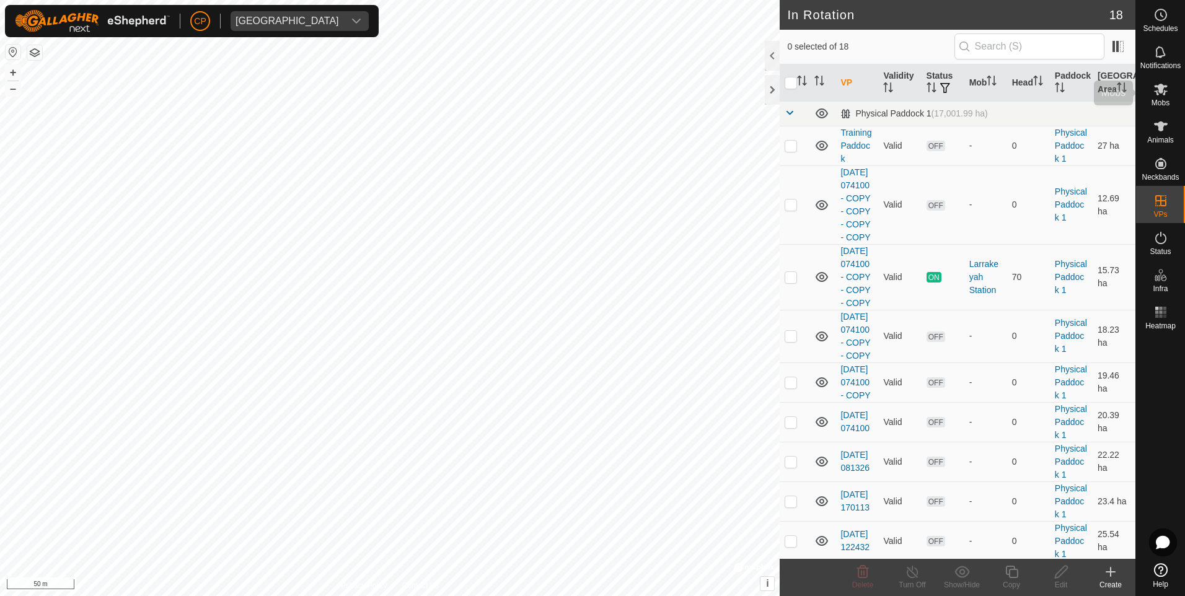
click at [1158, 103] on span "Mobs" at bounding box center [1160, 102] width 18 height 7
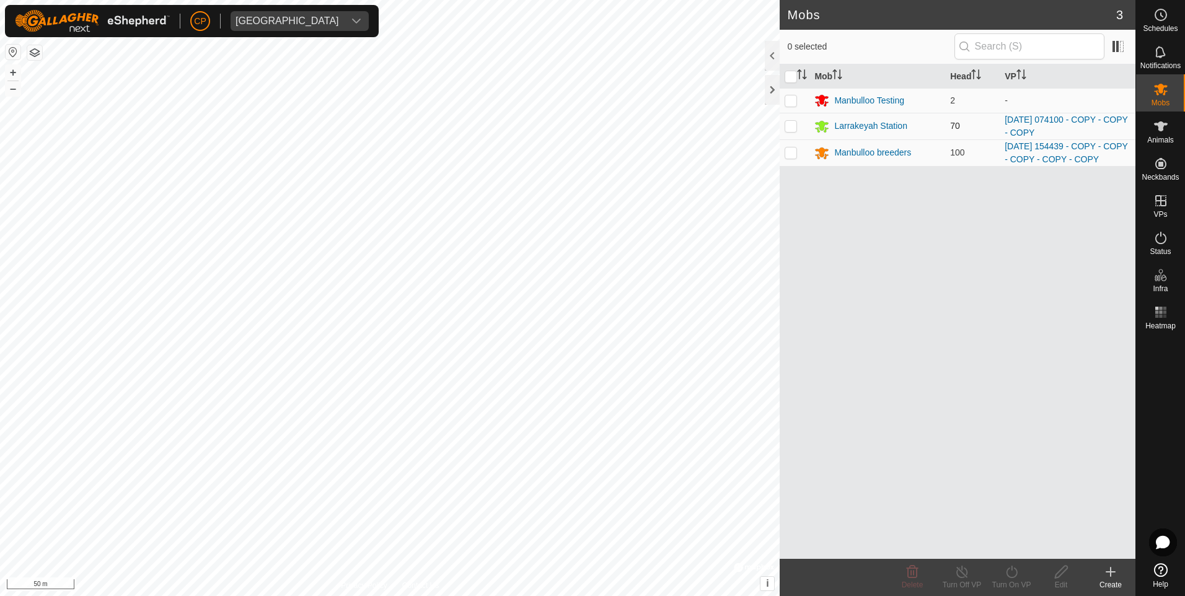
click at [792, 126] on p-checkbox at bounding box center [790, 126] width 12 height 10
checkbox input "true"
click at [1014, 576] on icon at bounding box center [1011, 571] width 15 height 15
click at [1019, 546] on link "Now" at bounding box center [1048, 544] width 123 height 25
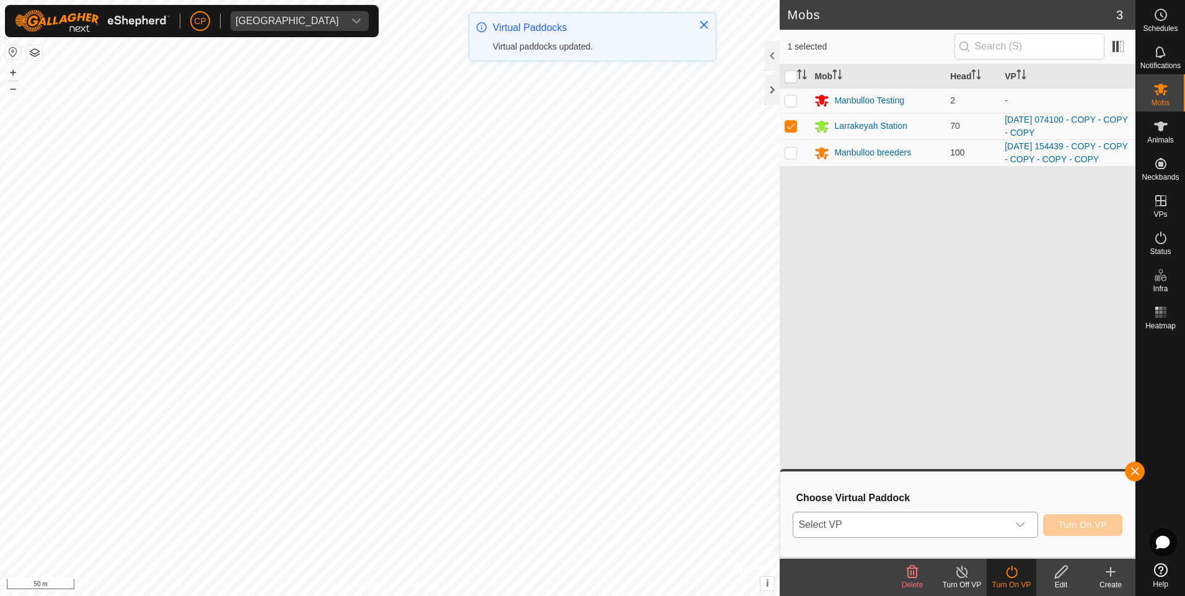
click at [1017, 533] on div "dropdown trigger" at bounding box center [1020, 524] width 25 height 25
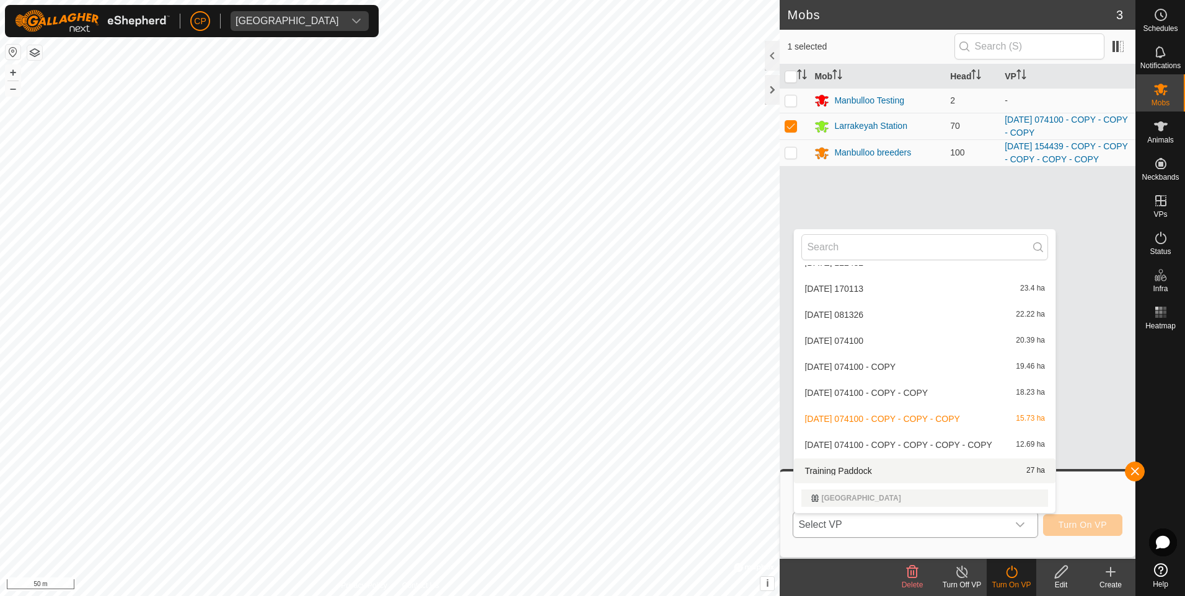
scroll to position [124, 0]
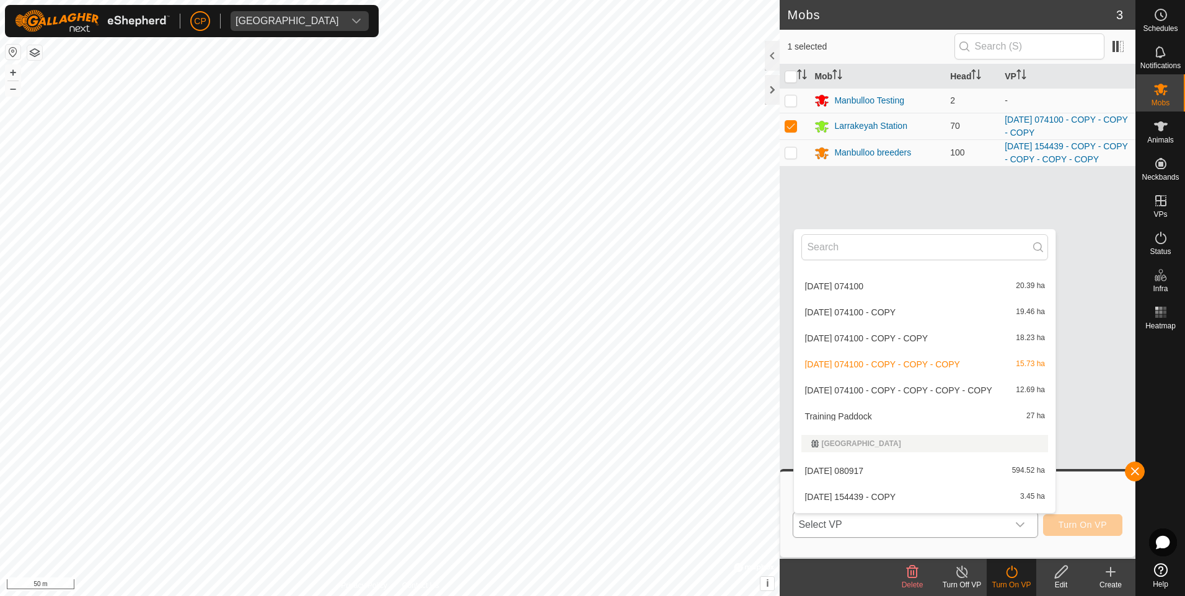
click at [955, 396] on li "[DATE] 074100 - COPY - COPY - COPY - COPY 12.69 ha" at bounding box center [924, 390] width 261 height 25
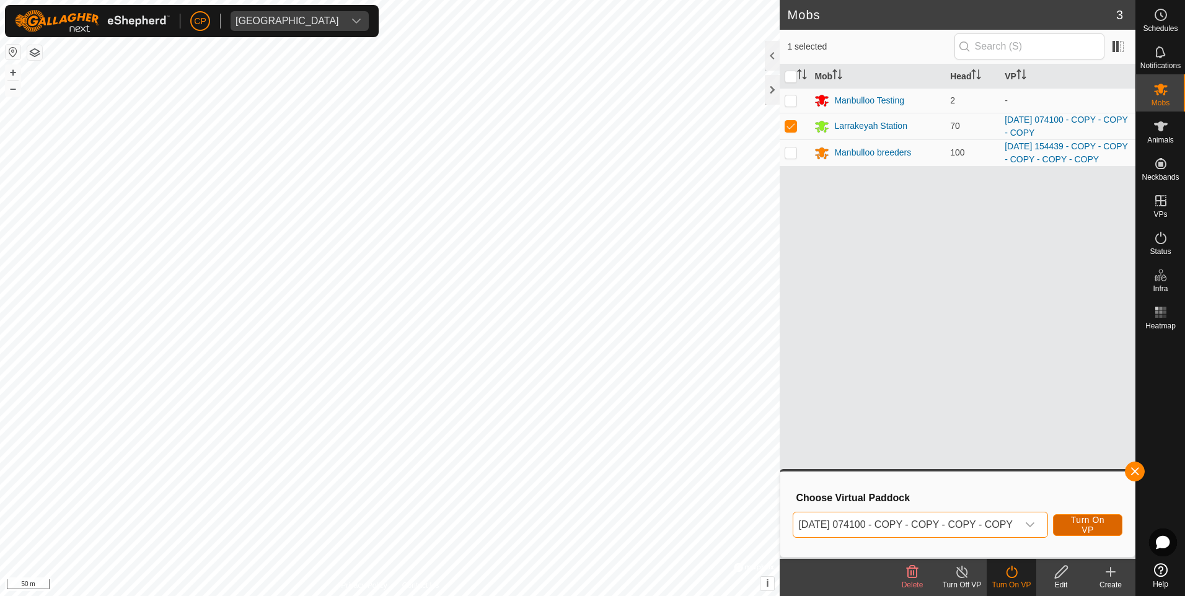
click at [1087, 530] on span "Turn On VP" at bounding box center [1087, 525] width 38 height 20
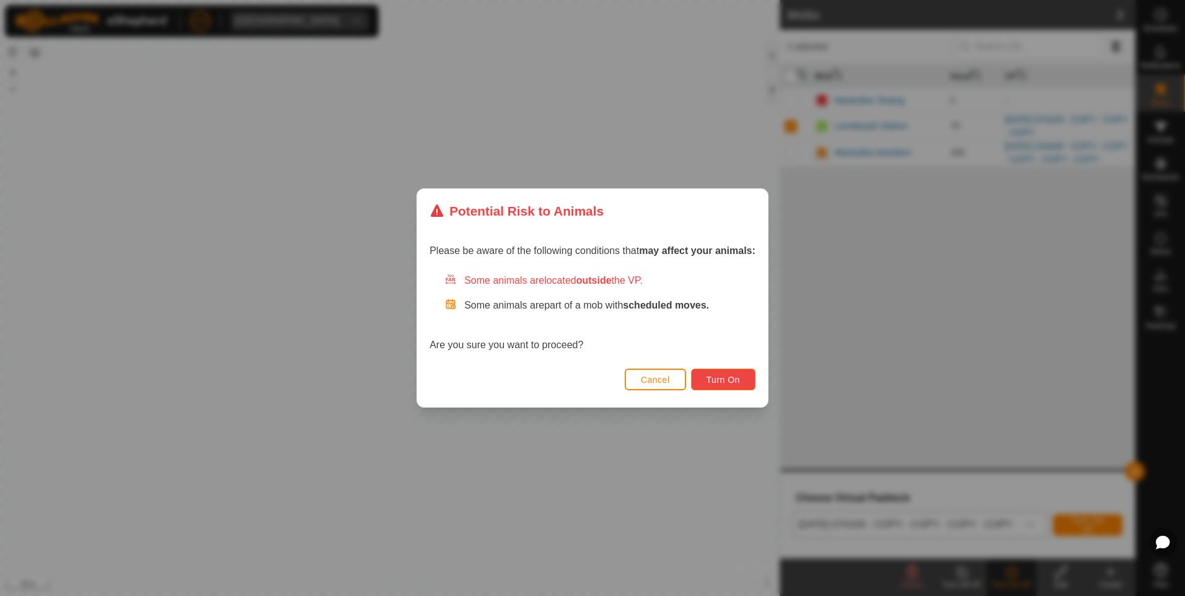
click at [714, 384] on span "Turn On" at bounding box center [722, 380] width 33 height 10
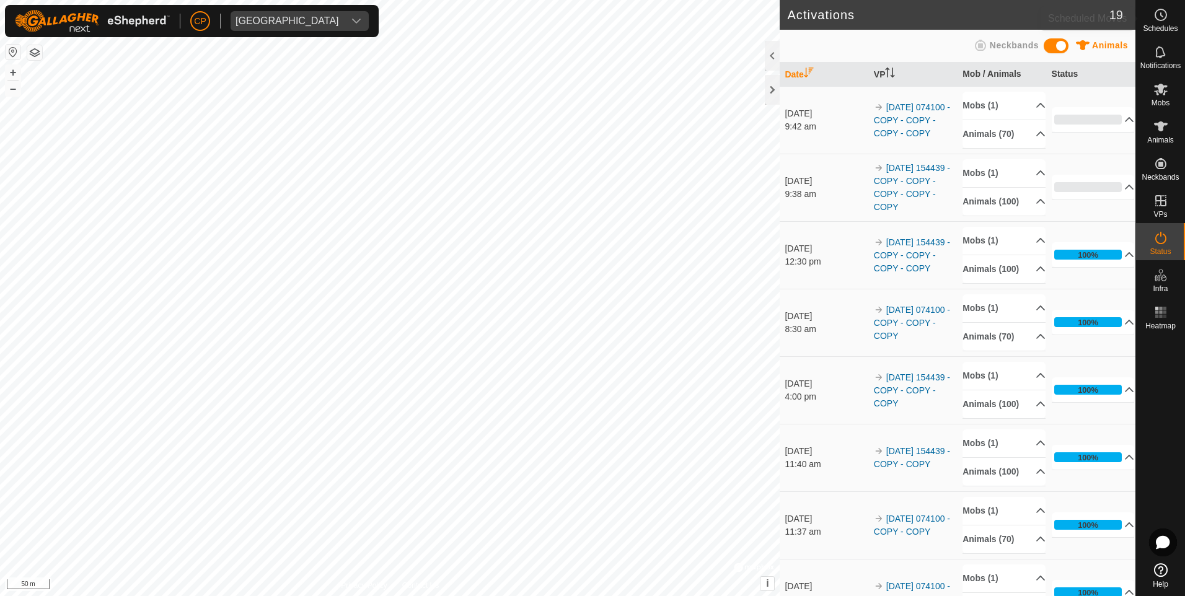
click at [1170, 25] on span "Schedules" at bounding box center [1160, 28] width 35 height 7
